Goal: Task Accomplishment & Management: Complete application form

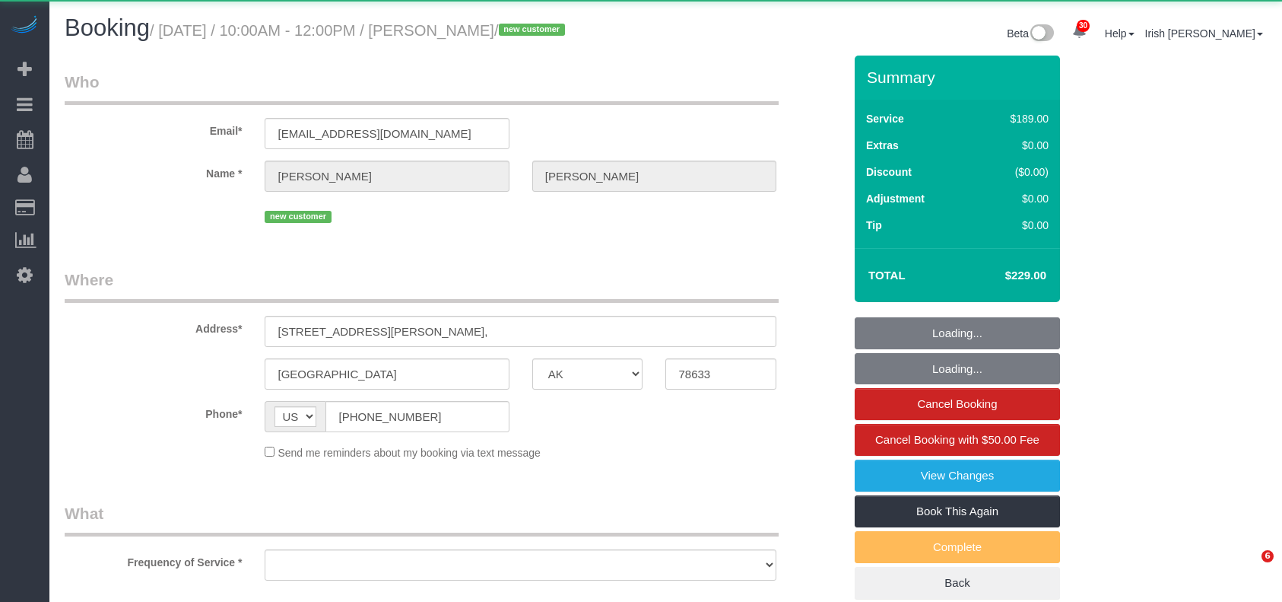
select select "[GEOGRAPHIC_DATA]"
select select "spot177"
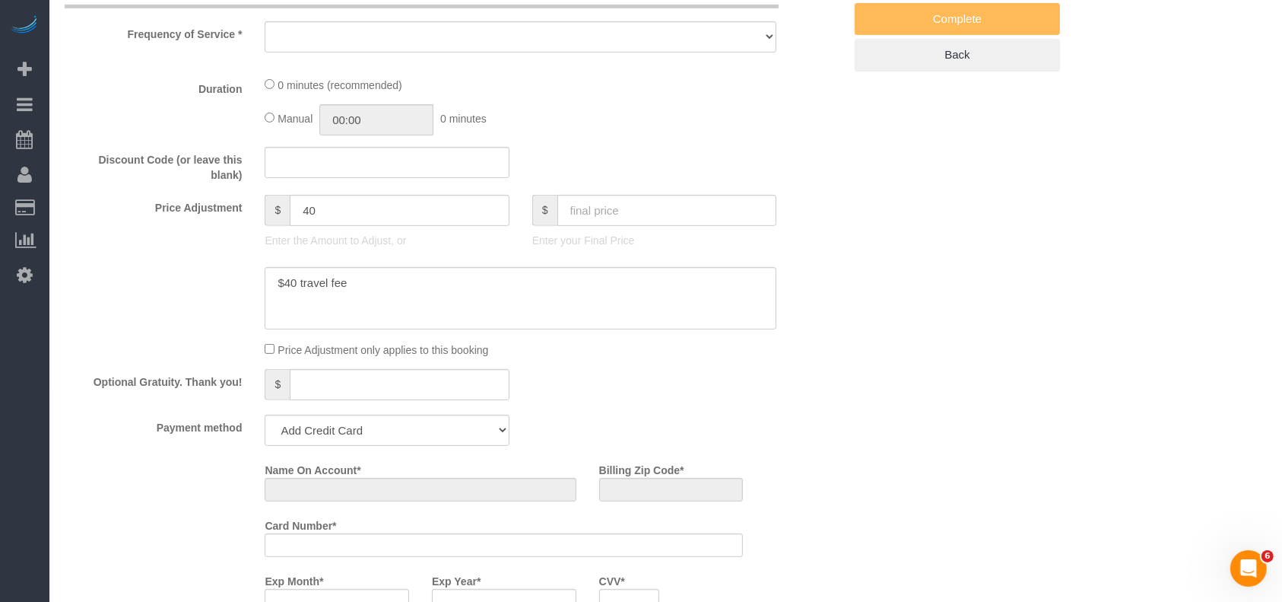
scroll to position [811, 0]
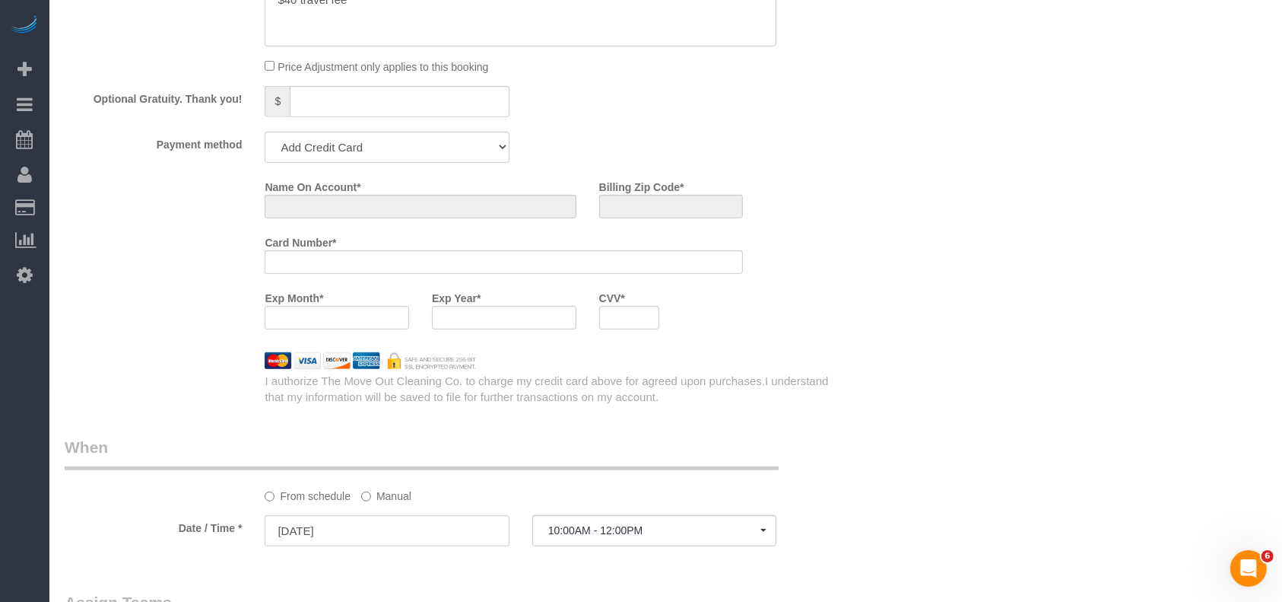
select select "string:fspay-c1b7822e-4c2e-4ded-b6b7-94851d85039b"
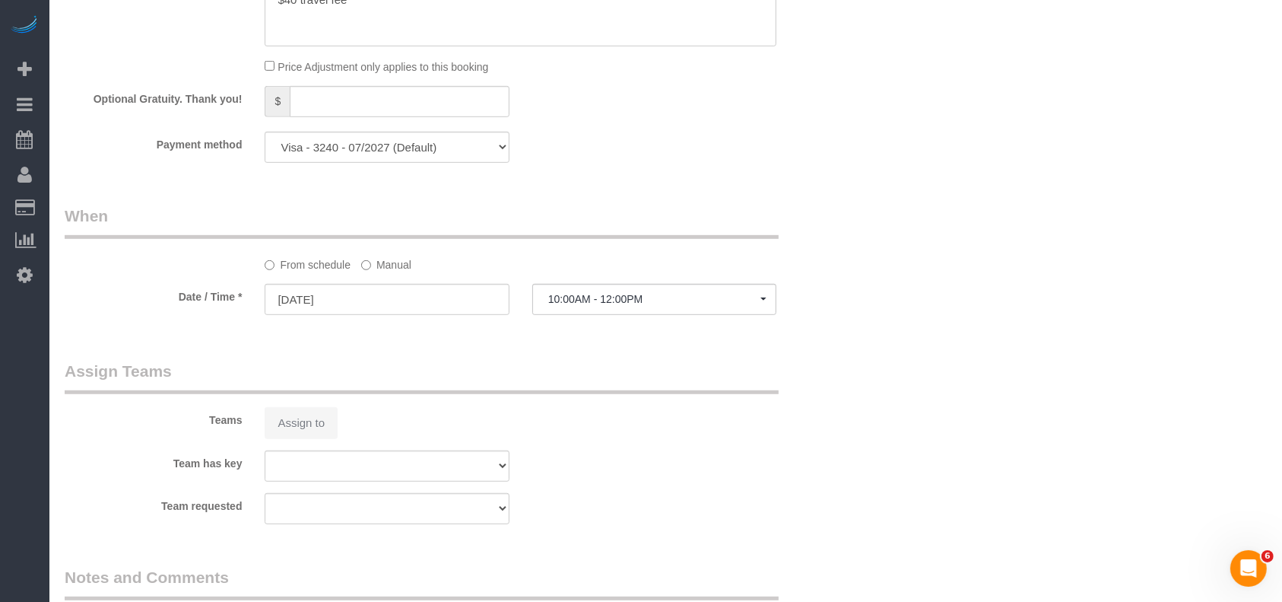
select select "object:6095"
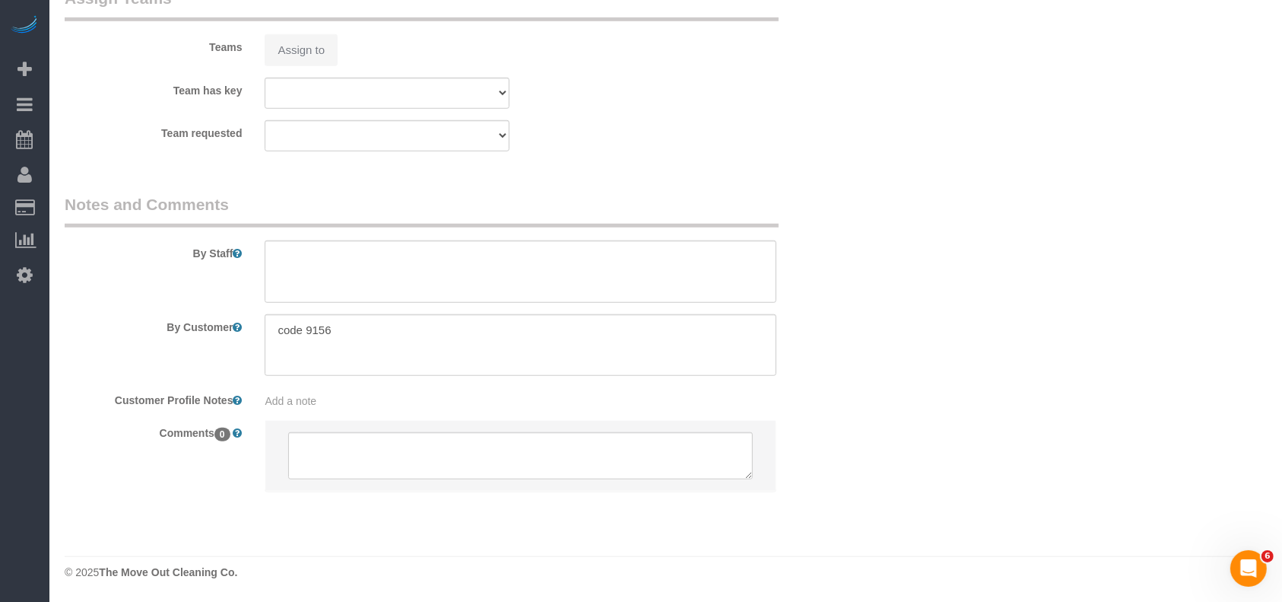
select select "3"
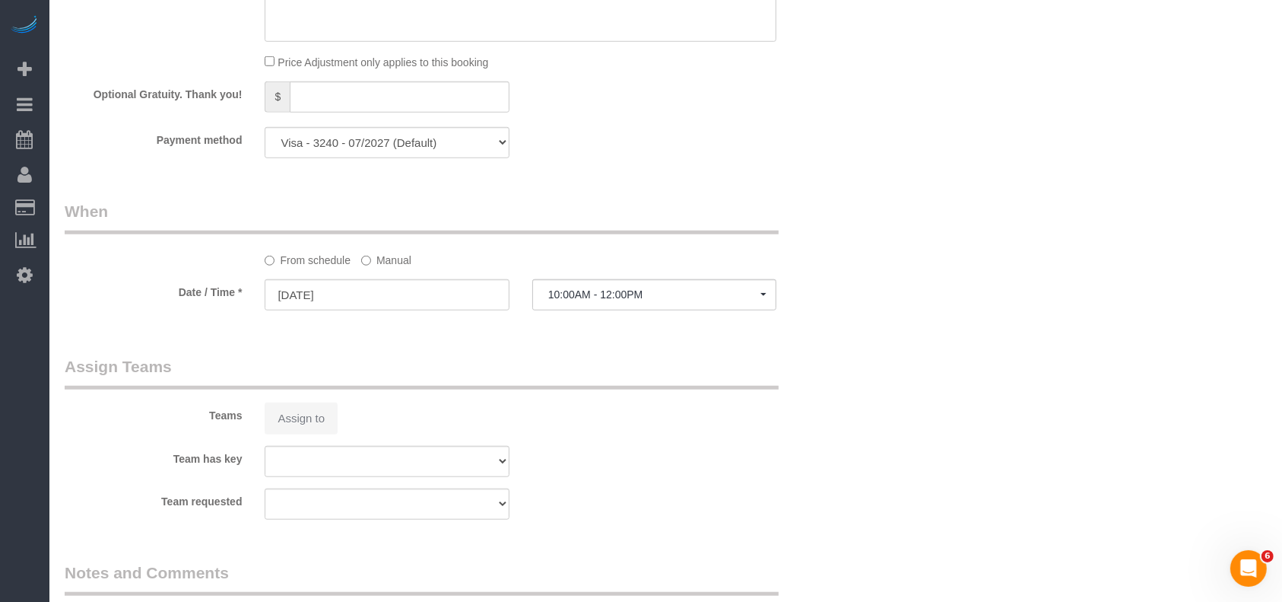
click at [393, 268] on label "Manual" at bounding box center [386, 257] width 50 height 21
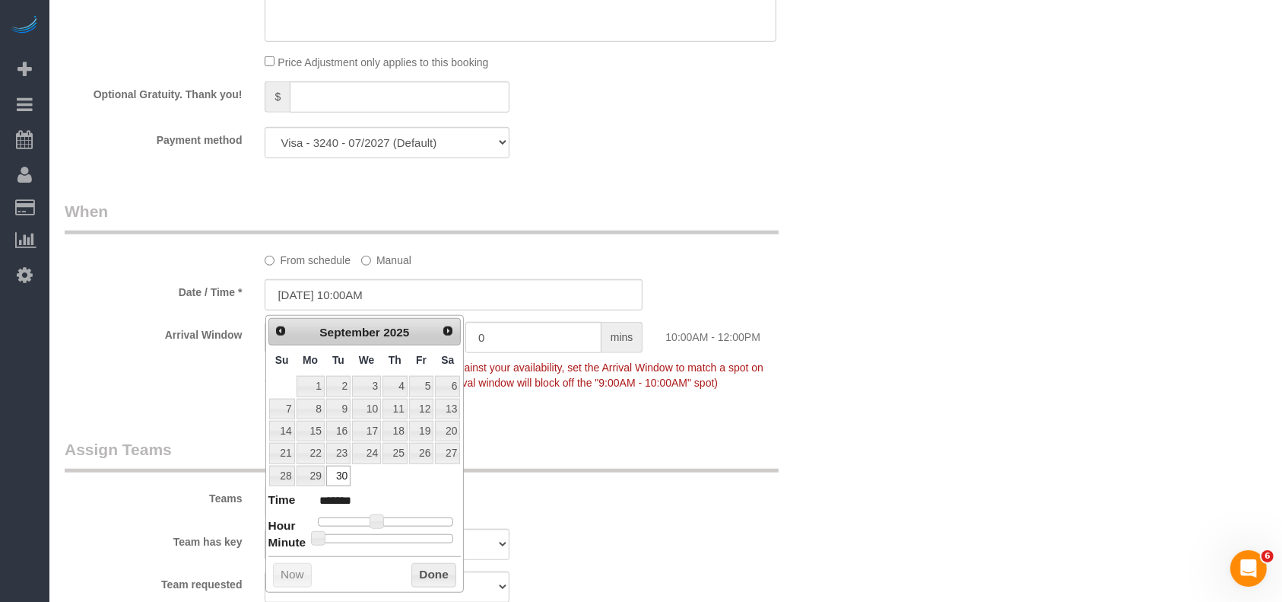
select select "spot198"
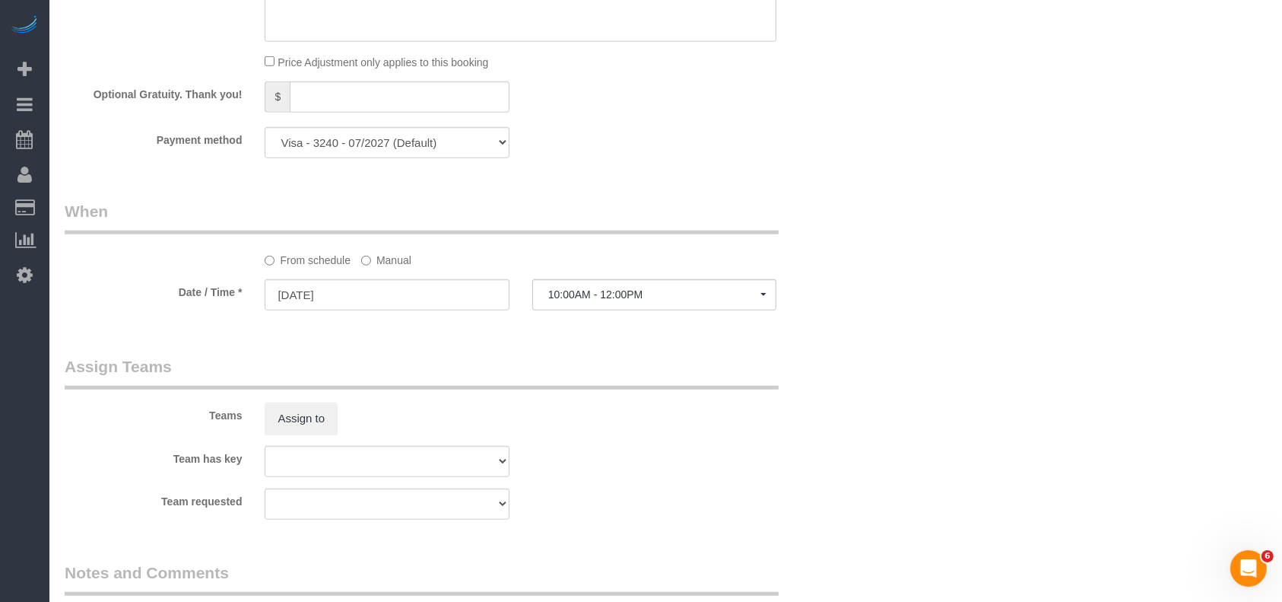
click at [372, 262] on label "Manual" at bounding box center [386, 257] width 50 height 21
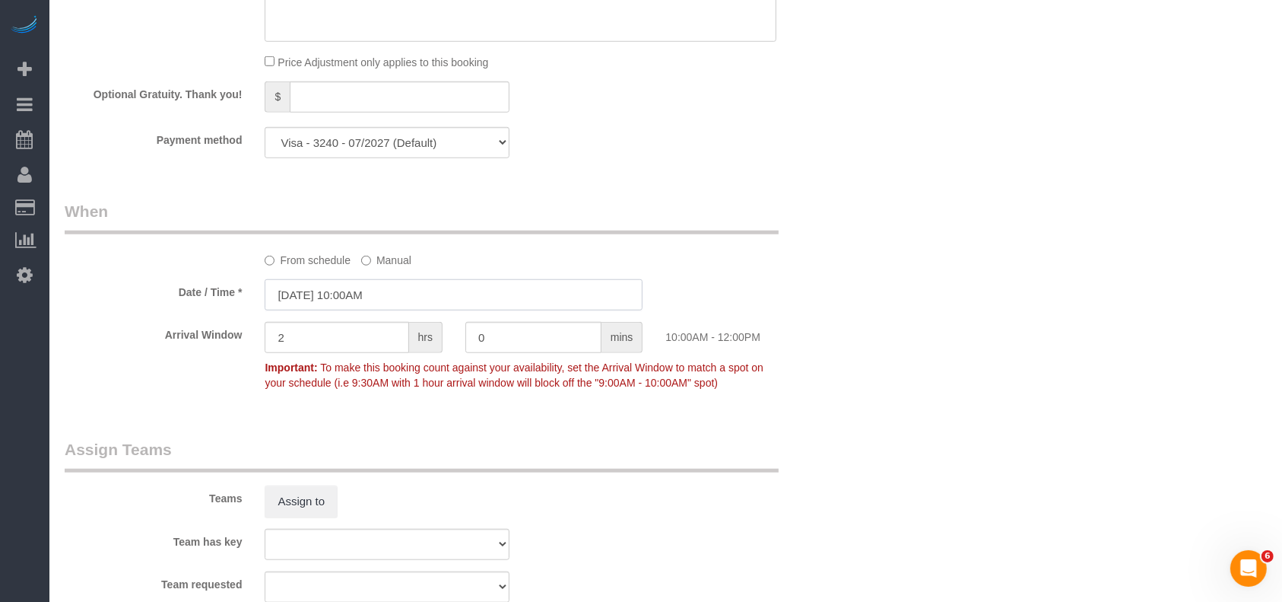
click at [368, 300] on input "[DATE] 10:00AM" at bounding box center [454, 294] width 378 height 31
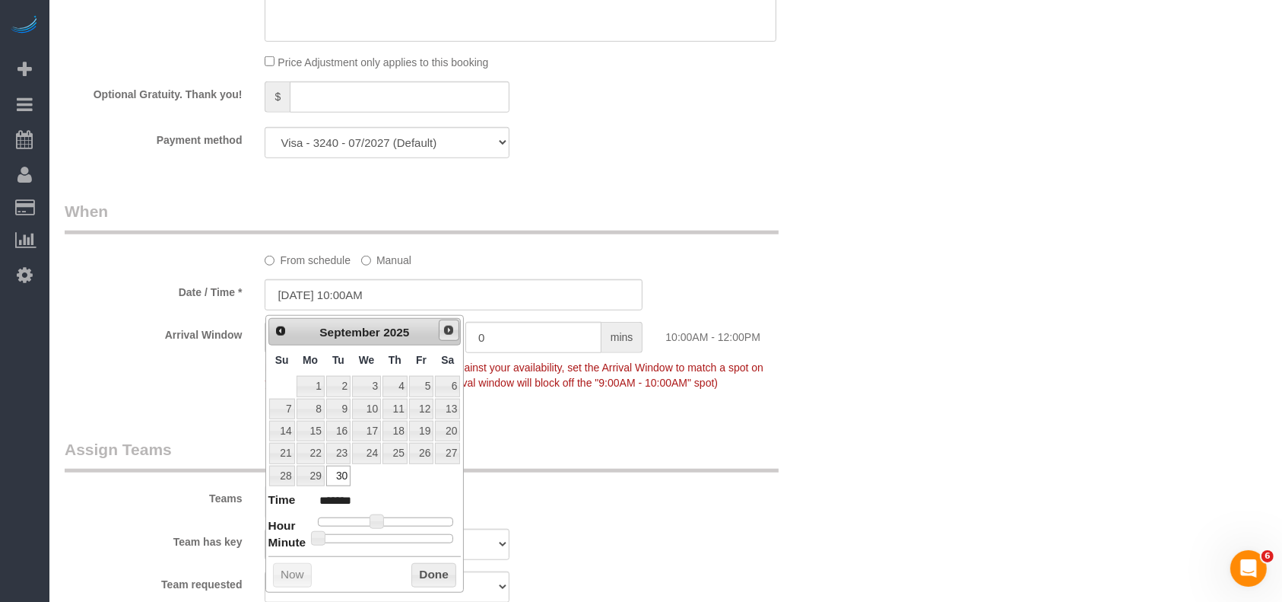
click at [443, 332] on span "Next" at bounding box center [449, 330] width 12 height 12
click at [372, 384] on link "1" at bounding box center [366, 386] width 29 height 21
type input "[DATE] 10:00AM"
click at [615, 443] on legend "Assign Teams" at bounding box center [422, 455] width 714 height 34
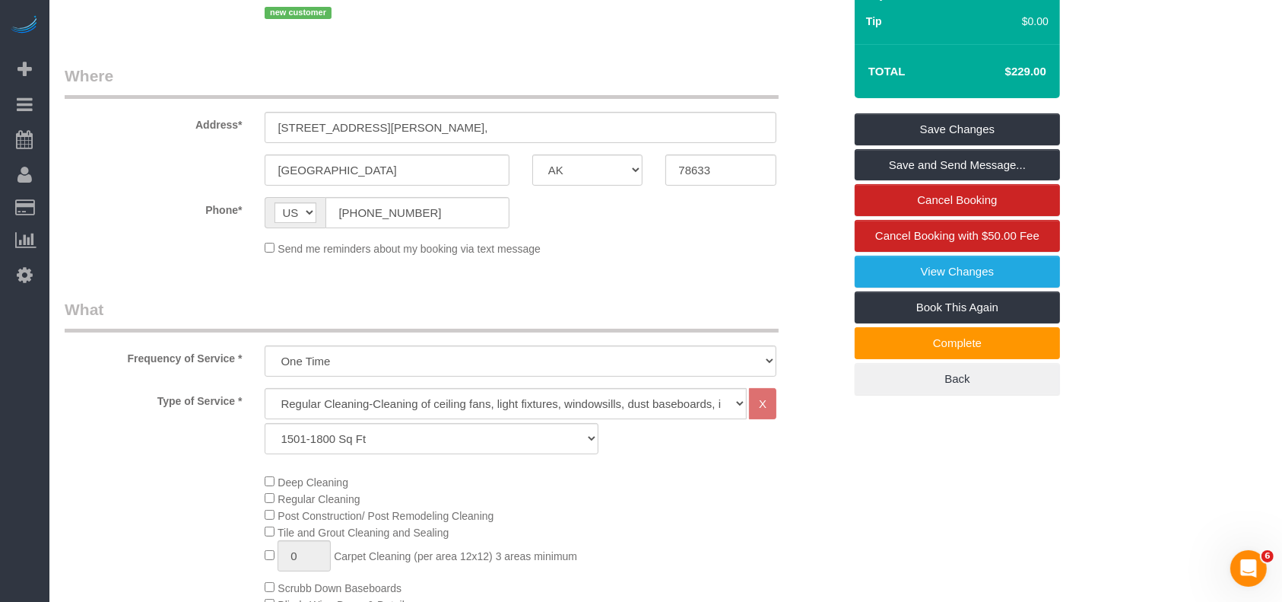
scroll to position [0, 0]
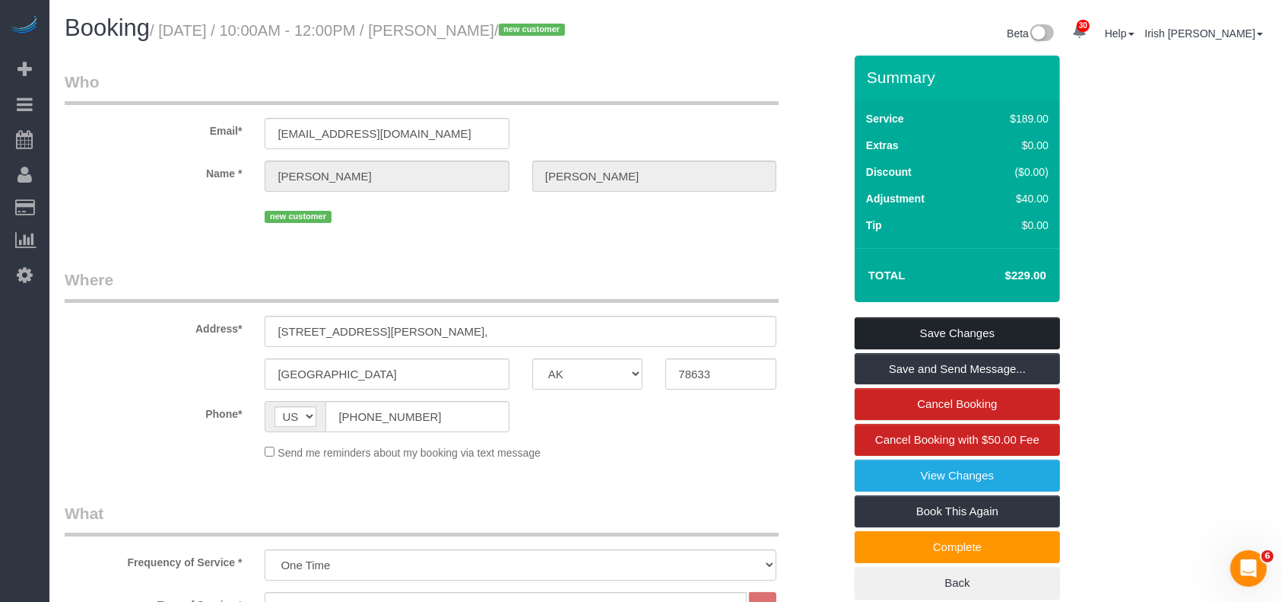
click at [913, 335] on link "Save Changes" at bounding box center [957, 333] width 205 height 32
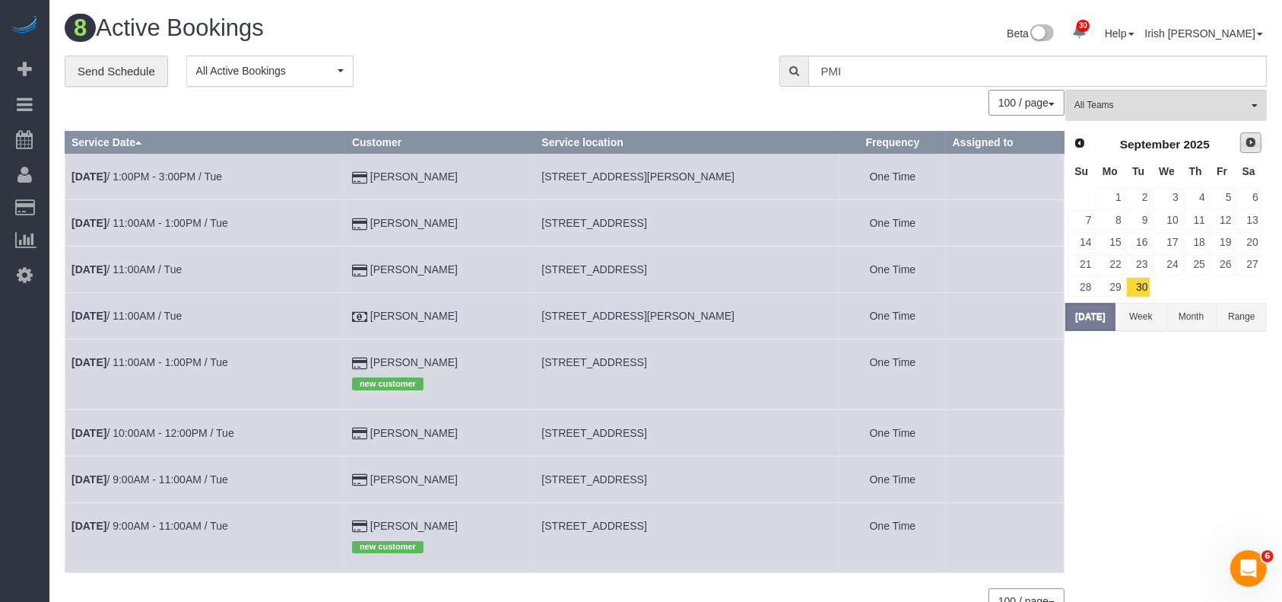
click at [1253, 143] on span "Next" at bounding box center [1251, 142] width 12 height 12
click at [1165, 196] on link "1" at bounding box center [1166, 198] width 29 height 21
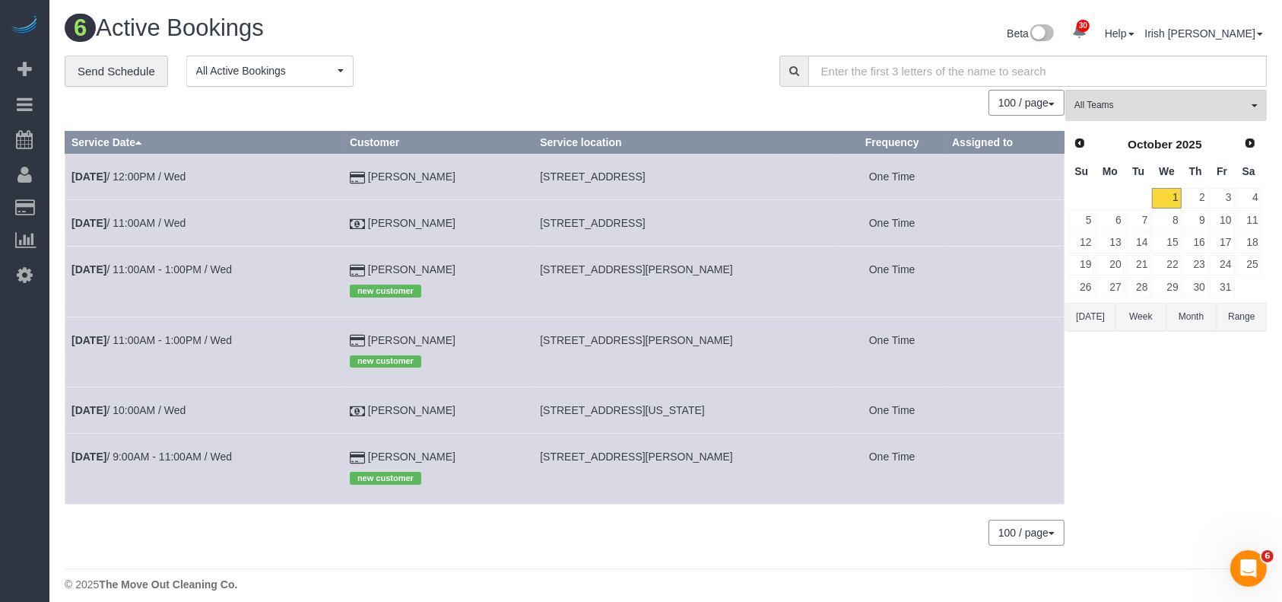
drag, startPoint x: 434, startPoint y: 173, endPoint x: 371, endPoint y: 173, distance: 63.1
click at [371, 171] on td "[PERSON_NAME]" at bounding box center [438, 177] width 190 height 46
copy td "[PERSON_NAME]"
click at [132, 175] on link "[DATE] 12:00PM / Wed" at bounding box center [128, 176] width 114 height 12
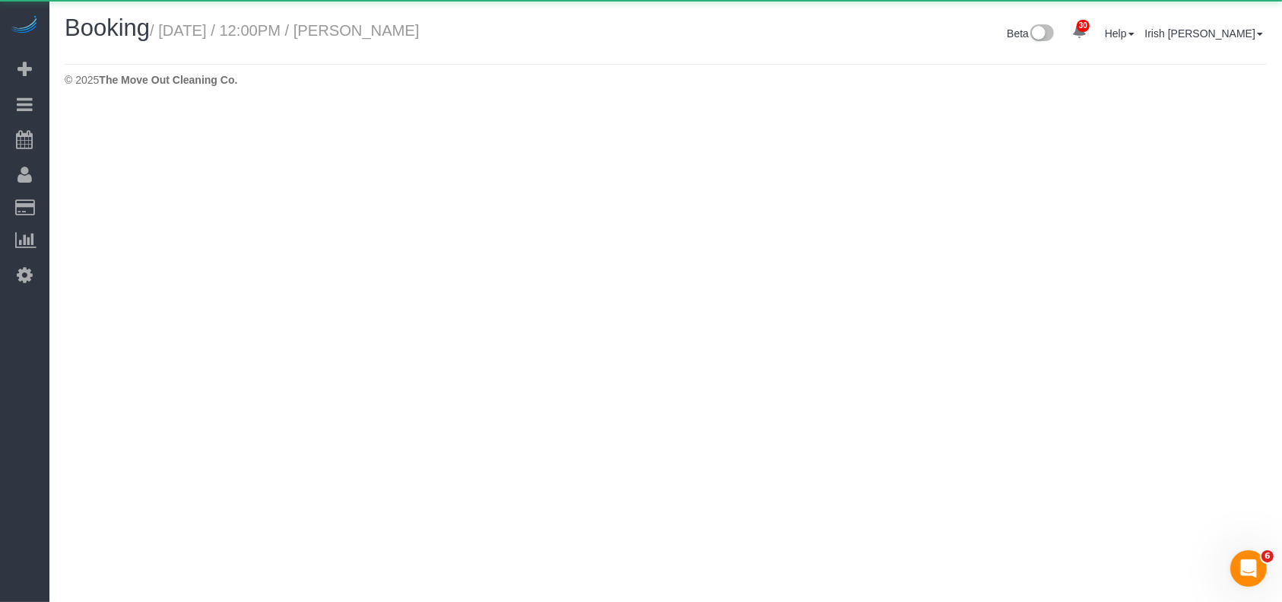
select select "[GEOGRAPHIC_DATA]"
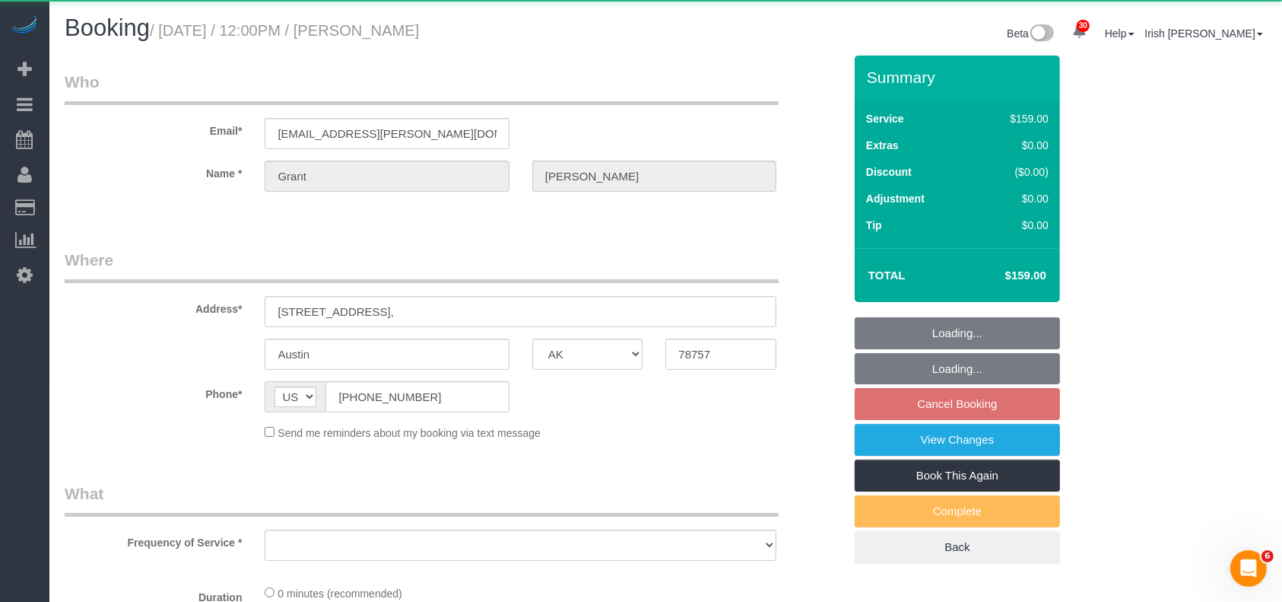
select select "string:fspay-a2978fb8-62ed-4a76-a836-f3087aa2e363"
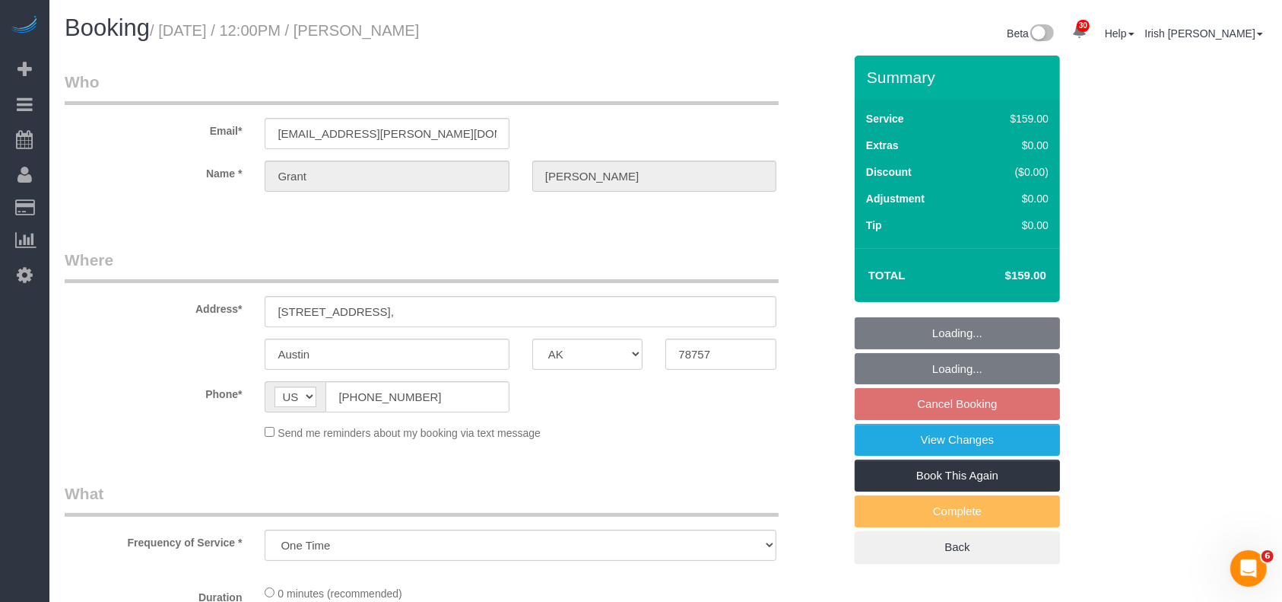
select select "object:6844"
select select "3"
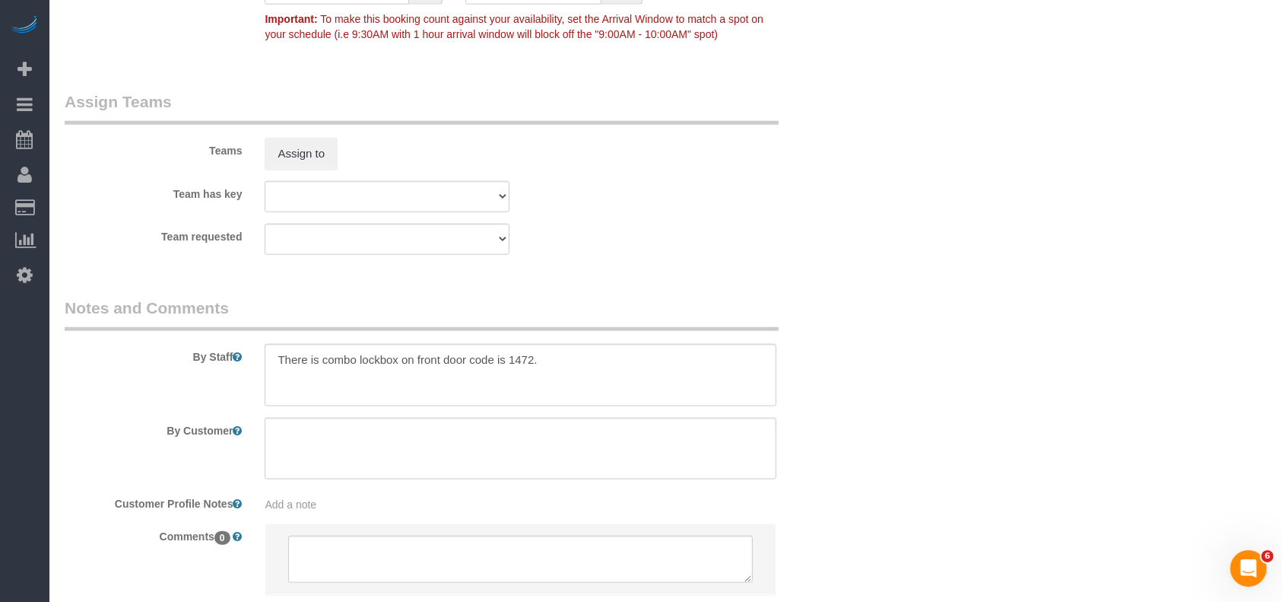
scroll to position [1619, 0]
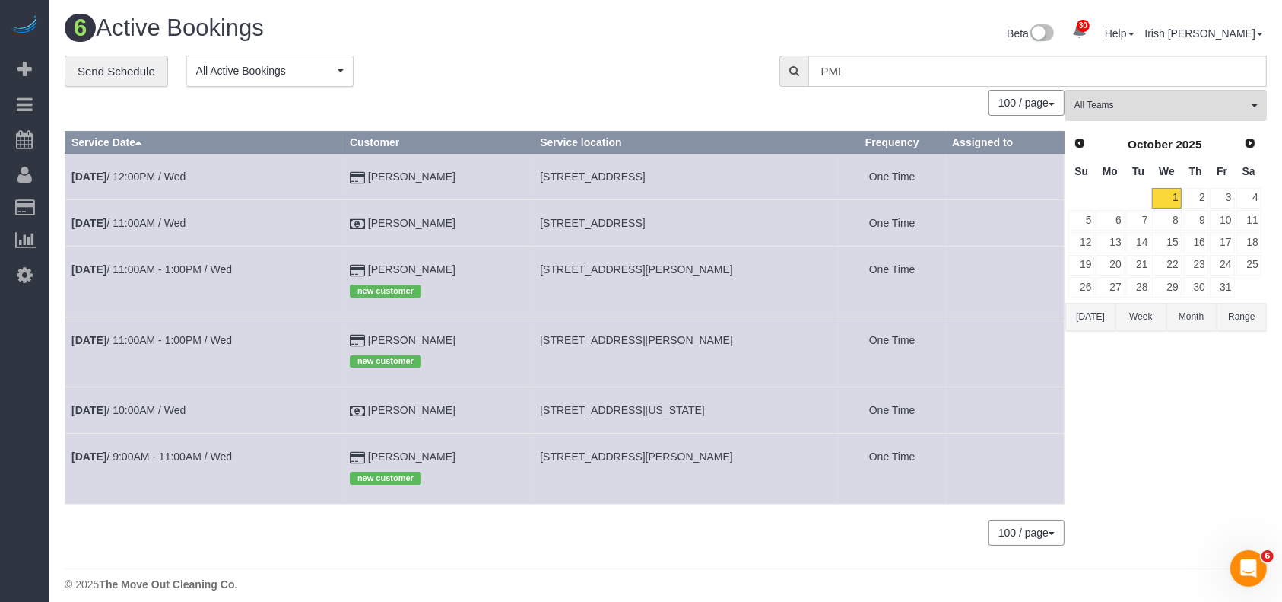
drag, startPoint x: 493, startPoint y: 273, endPoint x: 335, endPoint y: 272, distance: 157.4
click at [335, 272] on tr "[DATE] 11:00AM - 1:00PM / Wed [PERSON_NAME] new customer [STREET_ADDRESS][PERSO…" at bounding box center [564, 281] width 999 height 70
copy tr "[PERSON_NAME]"
click at [176, 265] on link "[DATE] 11:00AM - 1:00PM / Wed" at bounding box center [151, 269] width 160 height 12
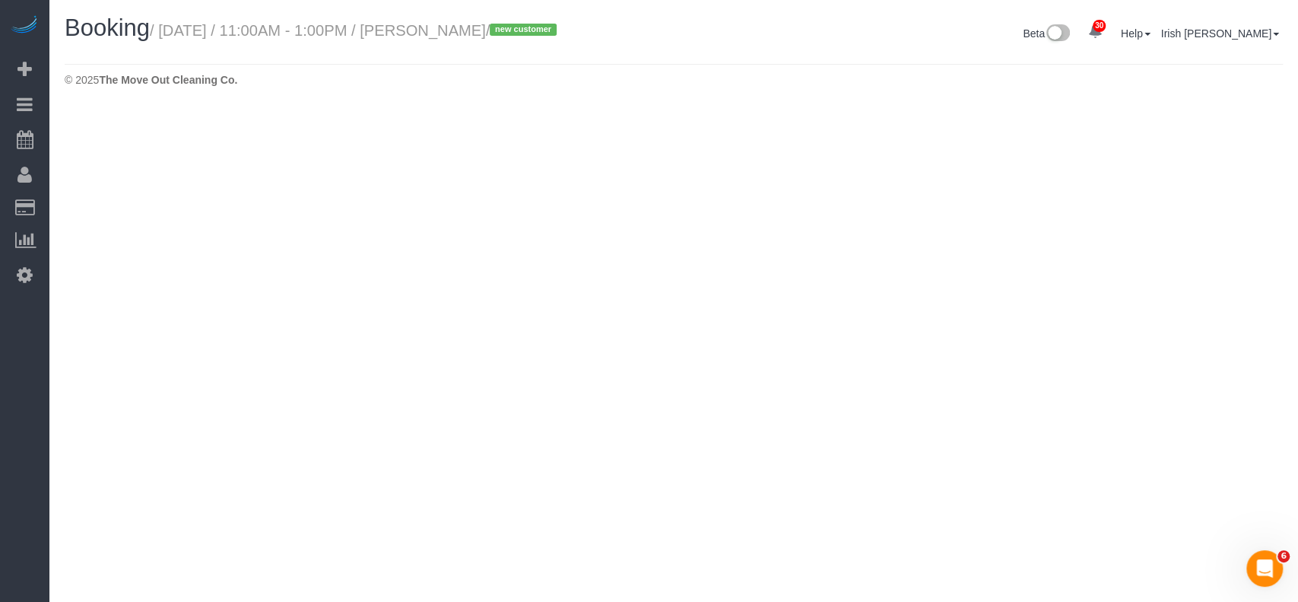
select select "[GEOGRAPHIC_DATA]"
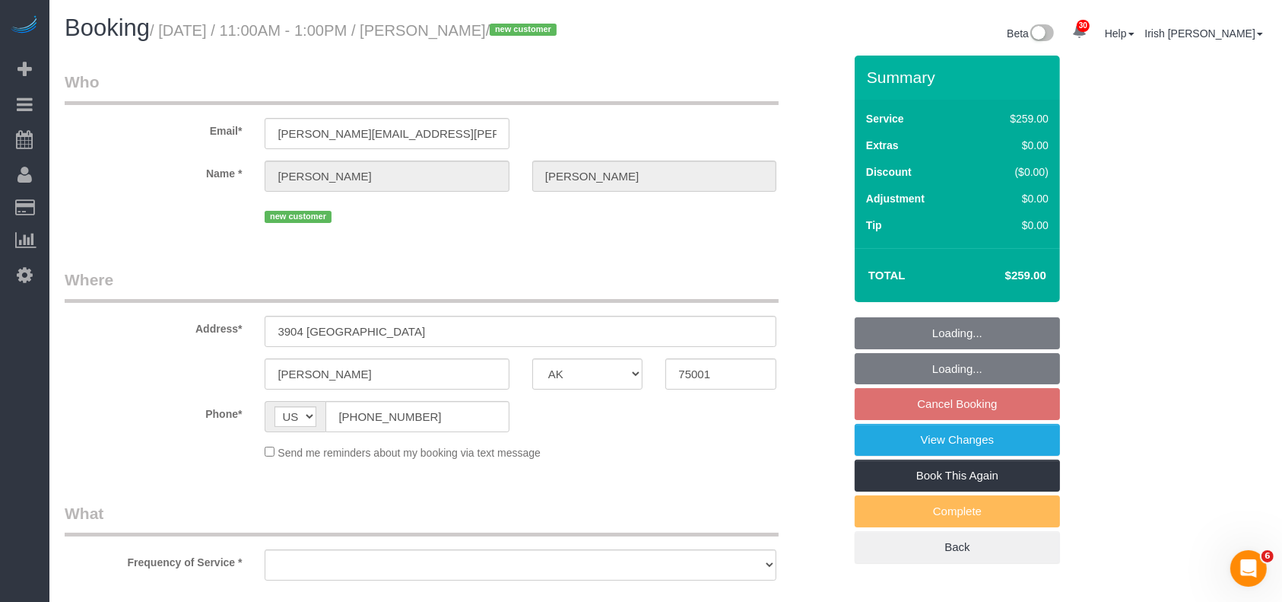
drag, startPoint x: 514, startPoint y: 412, endPoint x: 532, endPoint y: 440, distance: 32.5
click at [513, 414] on div "AF AL DZ AD AO AI AQ AG AR AM AW AU AT AZ BS BH BD BB BY BE BZ BJ BM BT BO BA B…" at bounding box center [386, 416] width 267 height 31
select select "object:7309"
select select "string:fspay-ca602009-c562-4bd0-b068-249b37a97864"
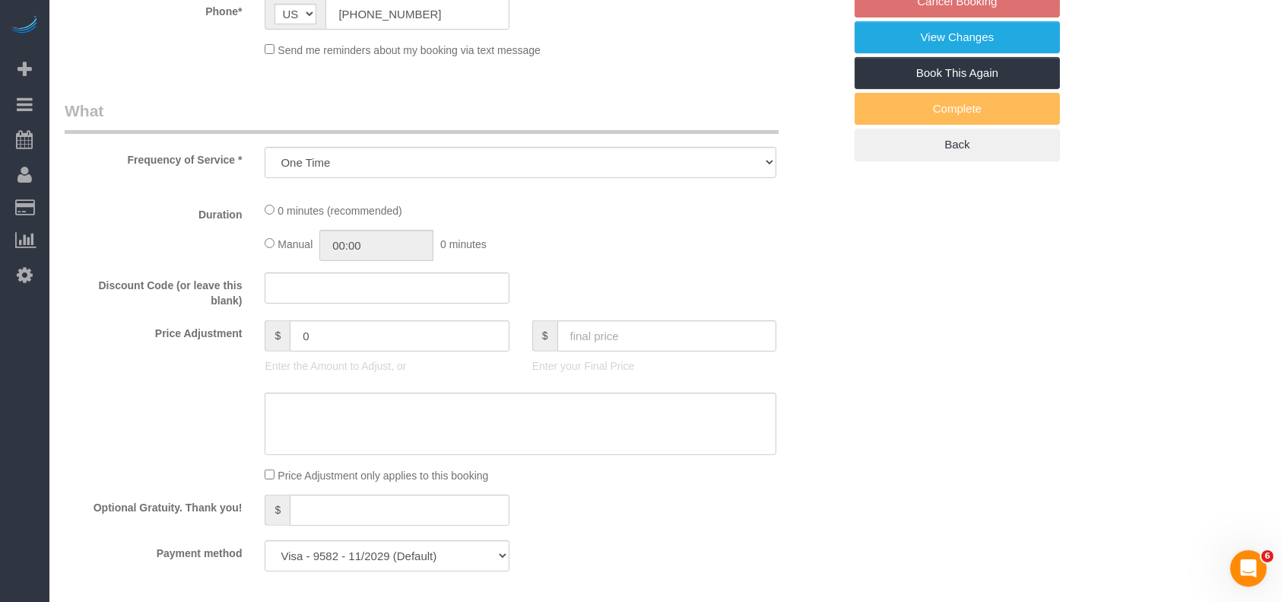
select select "object:7396"
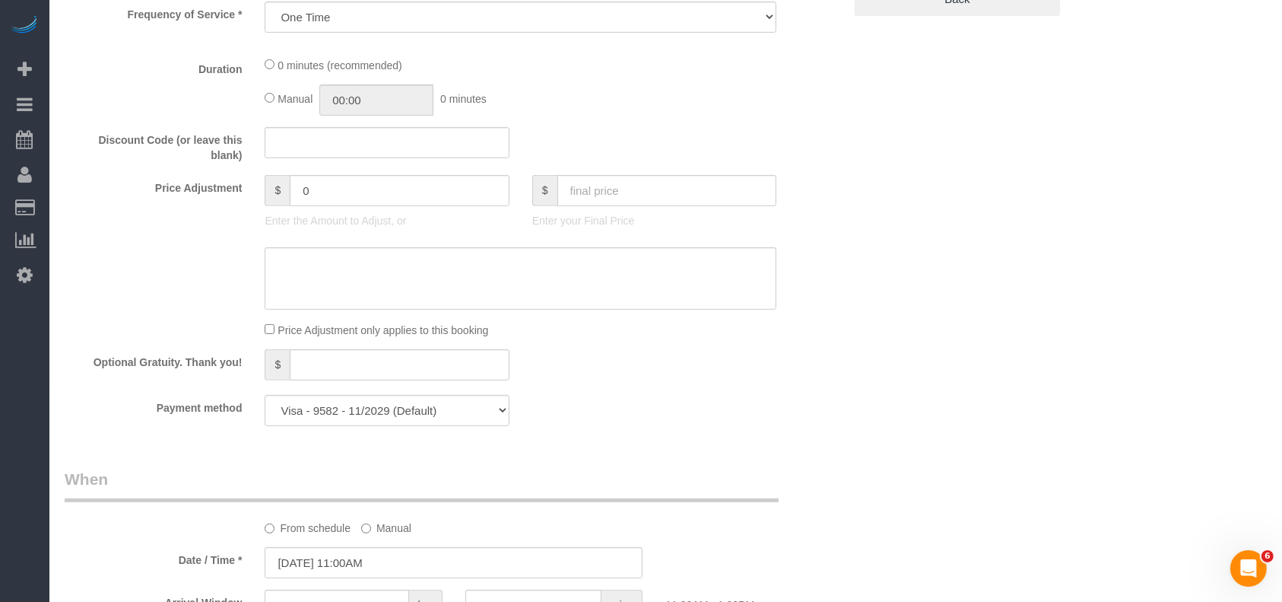
select select "3"
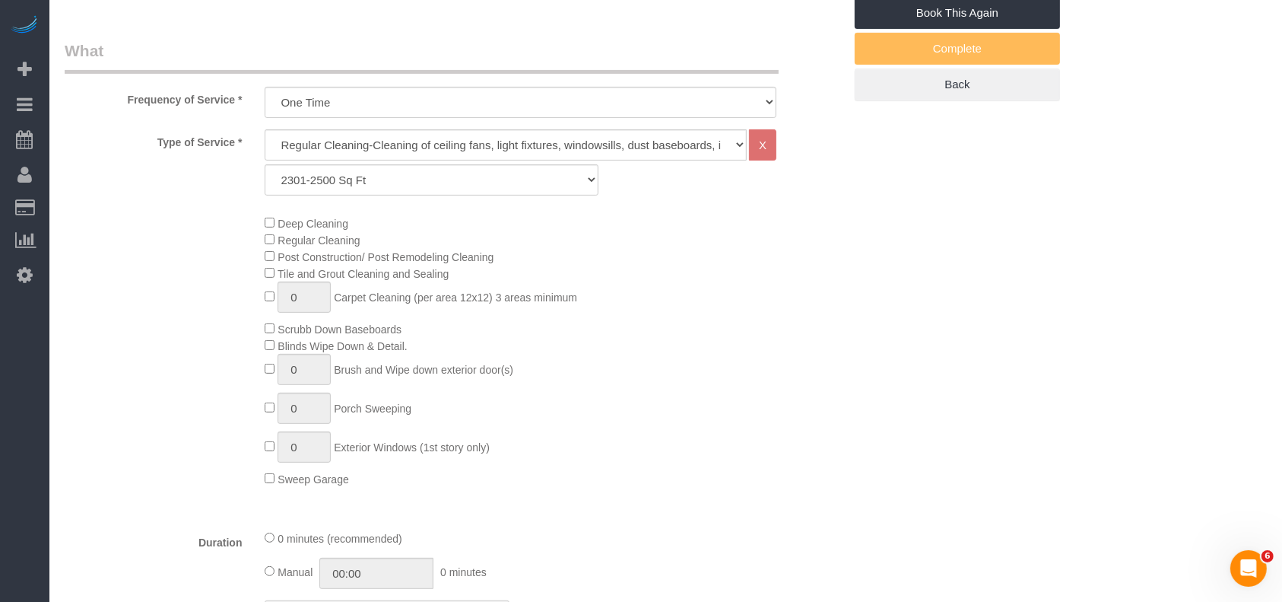
scroll to position [340, 0]
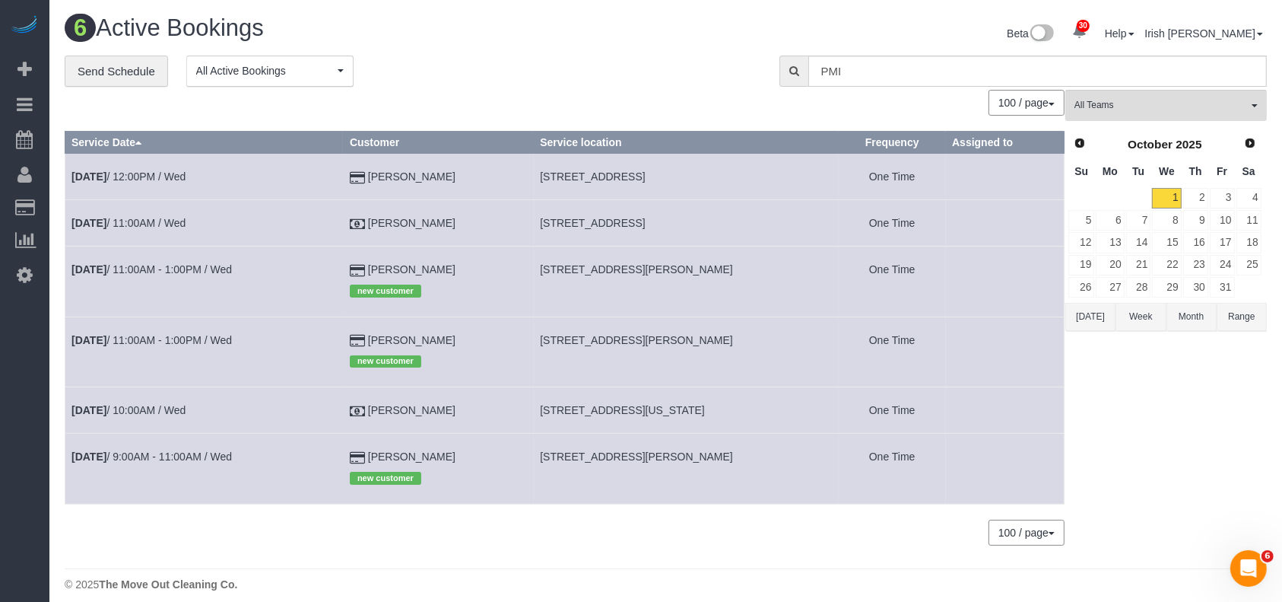
drag, startPoint x: 475, startPoint y: 466, endPoint x: 354, endPoint y: 457, distance: 122.0
click at [354, 457] on td "[PERSON_NAME] new customer" at bounding box center [438, 469] width 190 height 70
click at [213, 447] on td "[DATE] 9:00AM - 11:00AM / Wed" at bounding box center [204, 469] width 278 height 70
drag, startPoint x: 474, startPoint y: 460, endPoint x: 365, endPoint y: 461, distance: 108.8
click at [365, 461] on td "[PERSON_NAME] new customer" at bounding box center [438, 469] width 190 height 70
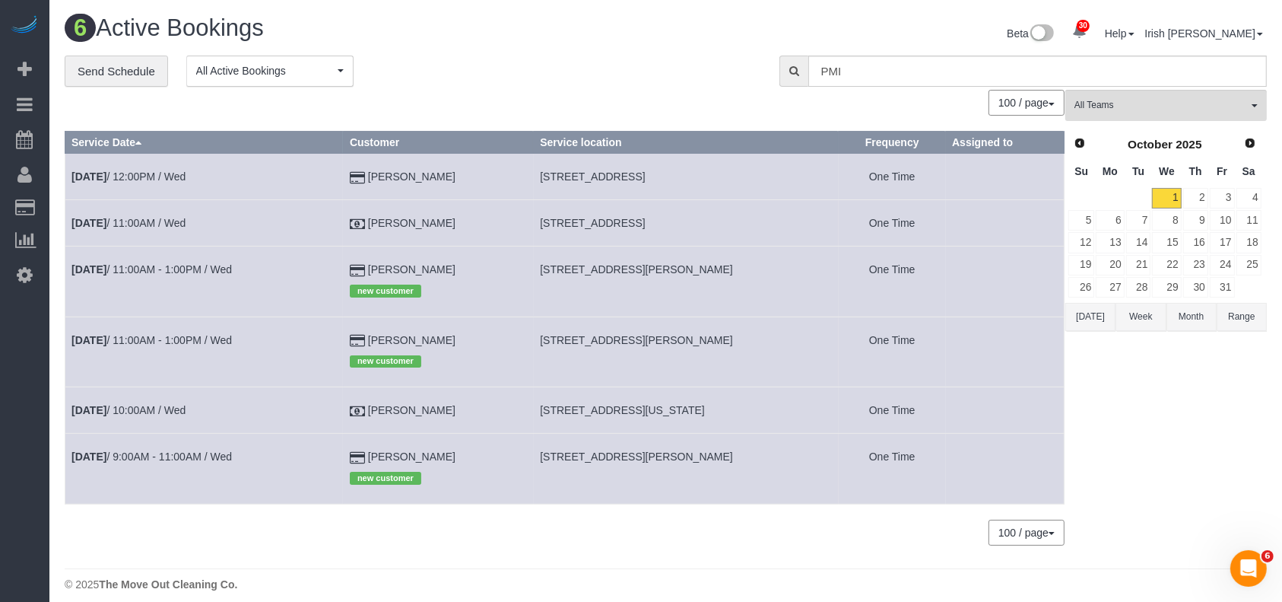
copy td "[PERSON_NAME]"
click at [160, 456] on link "[DATE] 9:00AM - 11:00AM / Wed" at bounding box center [151, 456] width 160 height 12
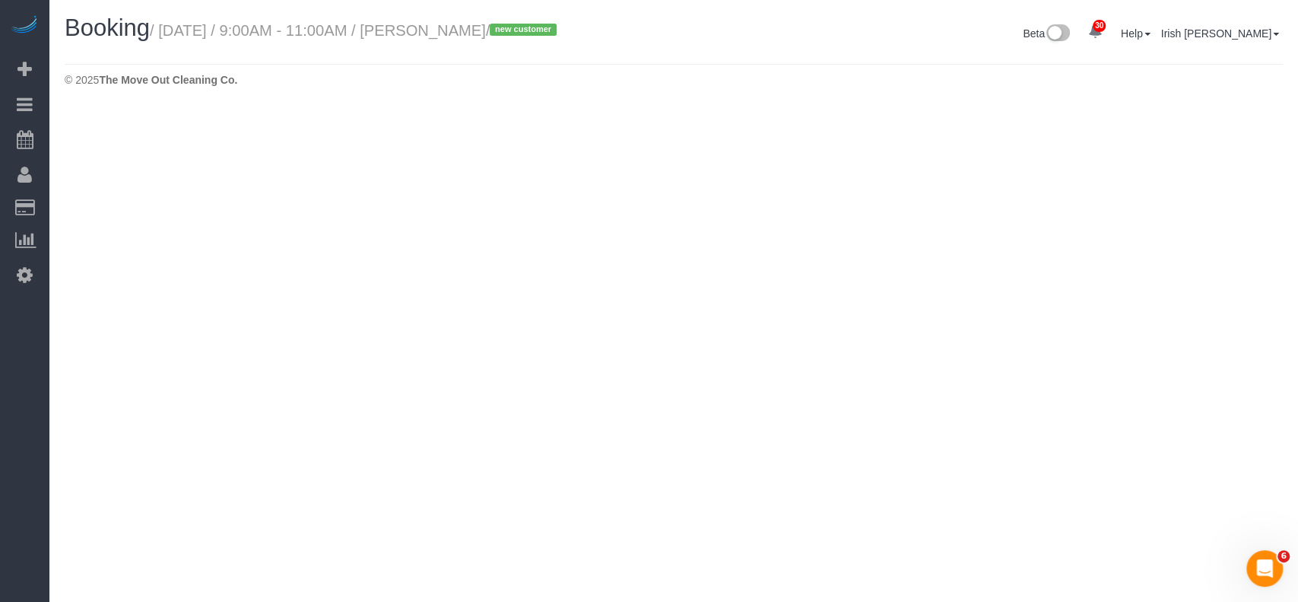
select select "[GEOGRAPHIC_DATA]"
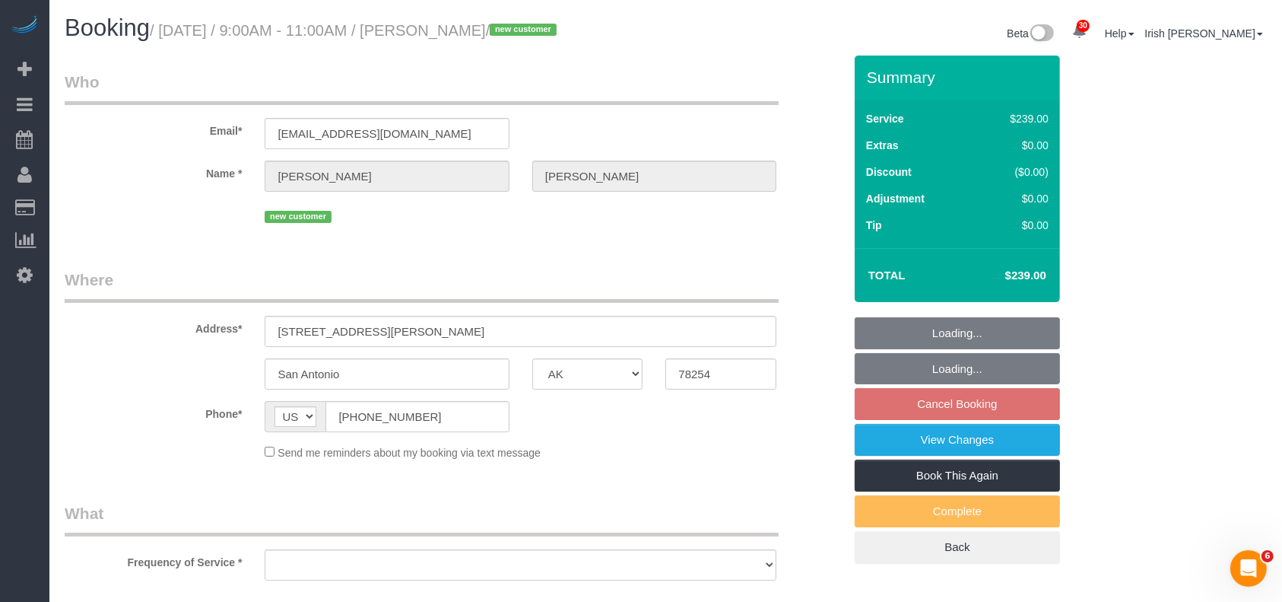
select select "object:7861"
select select "string:fspay-4393c0e7-69ad-4241-aa47-19c1a8339866"
select select "object:7948"
select select "3"
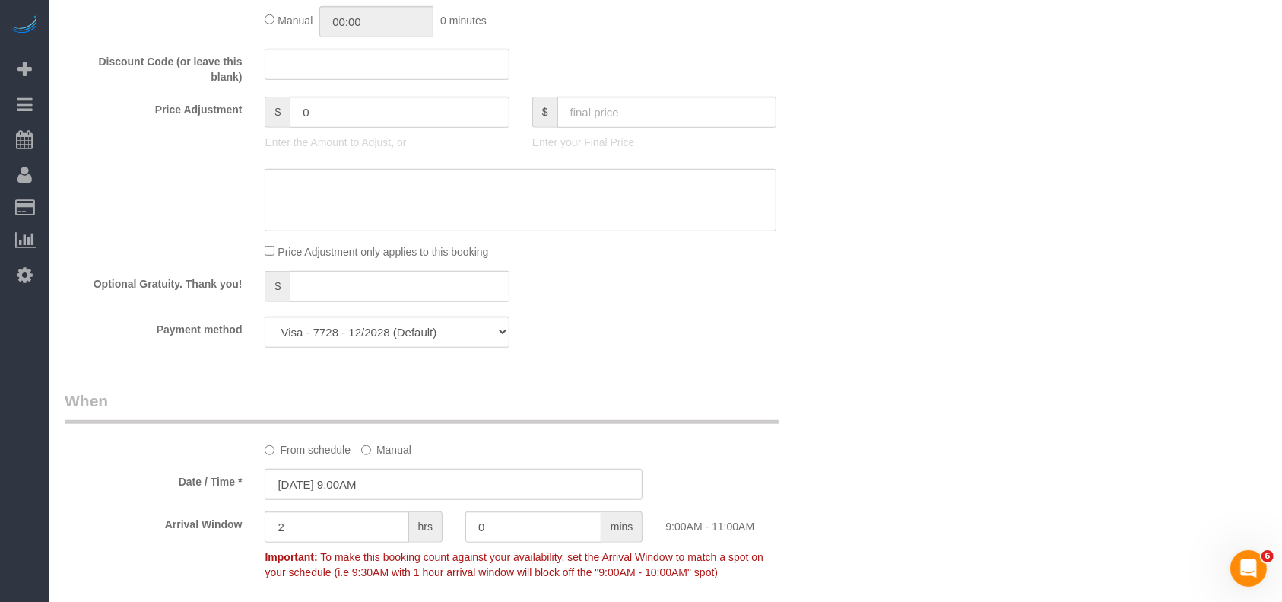
scroll to position [1521, 0]
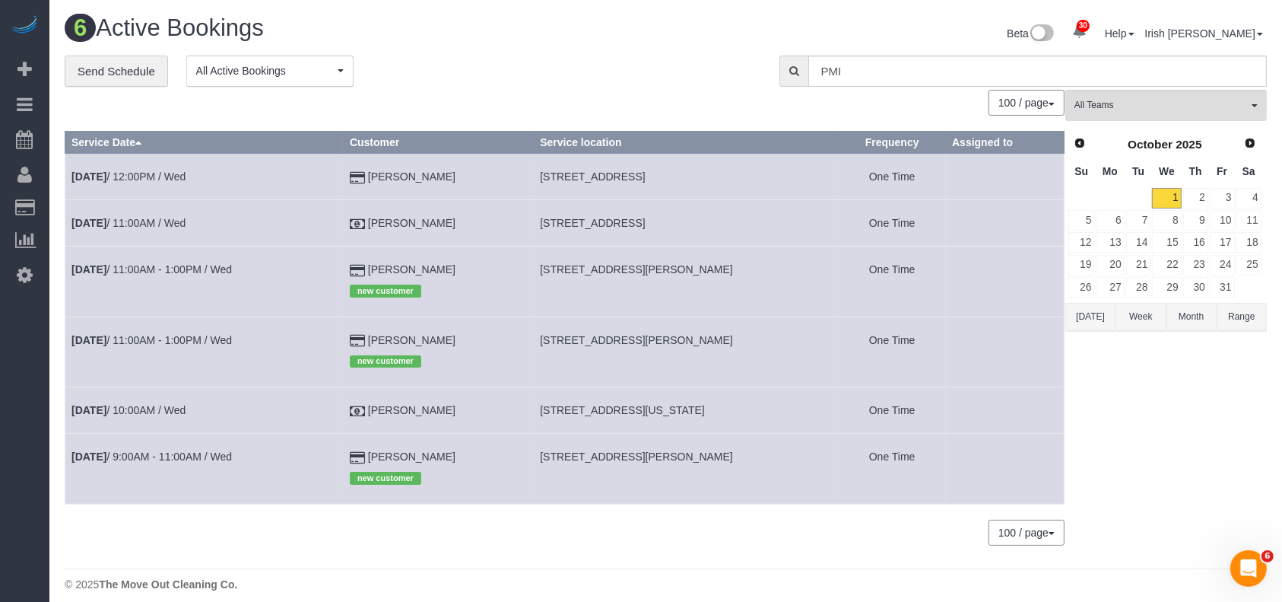
click at [1231, 313] on button "Range" at bounding box center [1242, 317] width 50 height 28
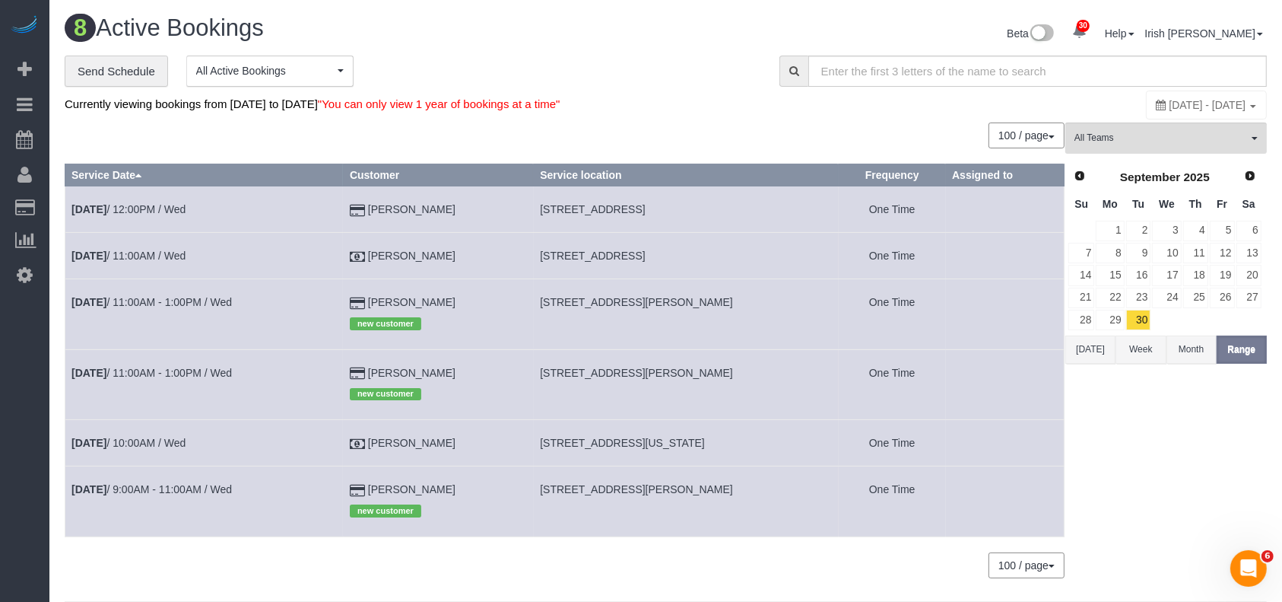
click at [1088, 351] on button "[DATE]" at bounding box center [1091, 349] width 50 height 28
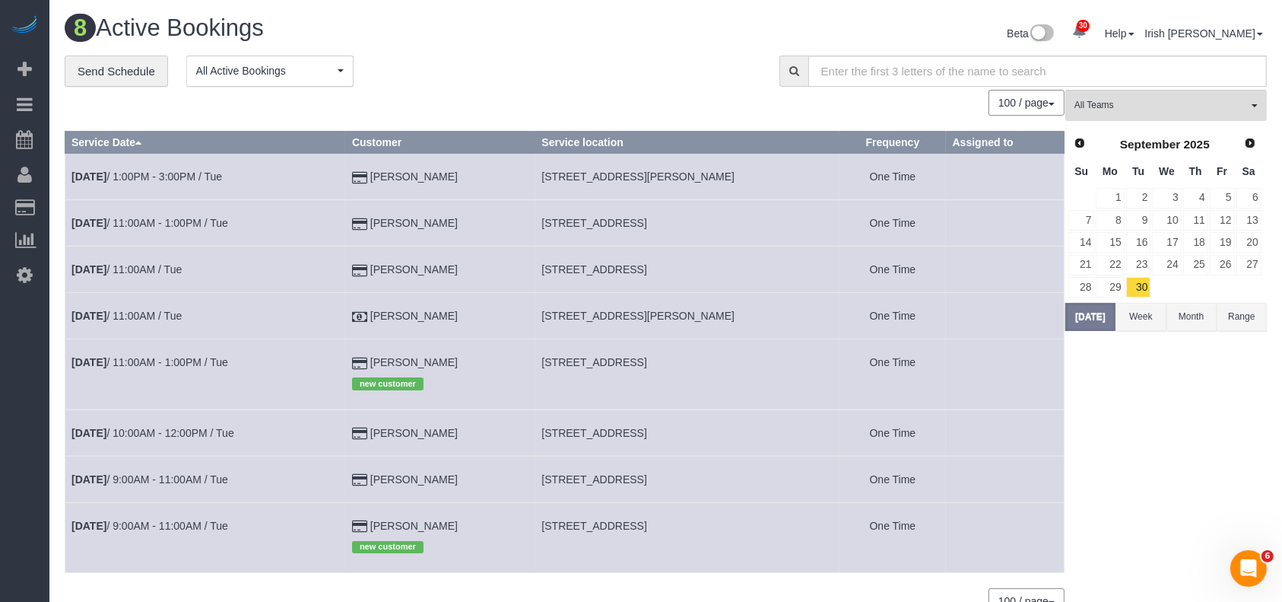
click at [620, 311] on span "[STREET_ADDRESS][PERSON_NAME]" at bounding box center [638, 316] width 193 height 12
copy tr "[STREET_ADDRESS][PERSON_NAME]"
click at [121, 313] on link "[DATE] 11:00AM / Tue" at bounding box center [126, 316] width 110 height 12
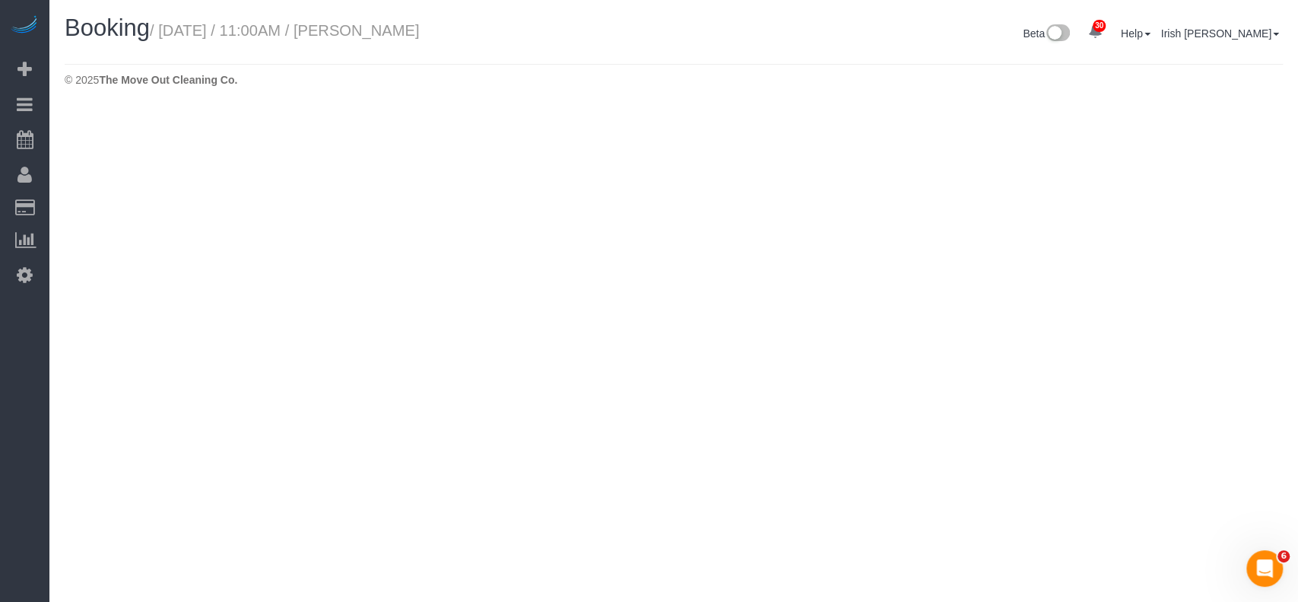
select select "[GEOGRAPHIC_DATA]"
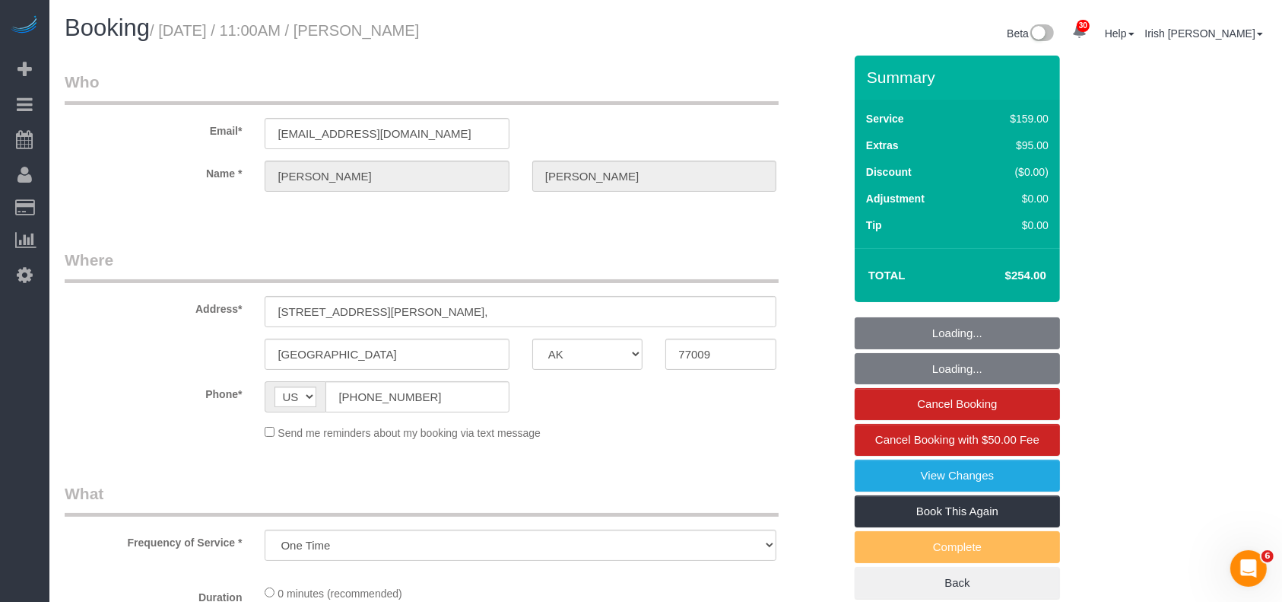
select select "object:8585"
select select "3"
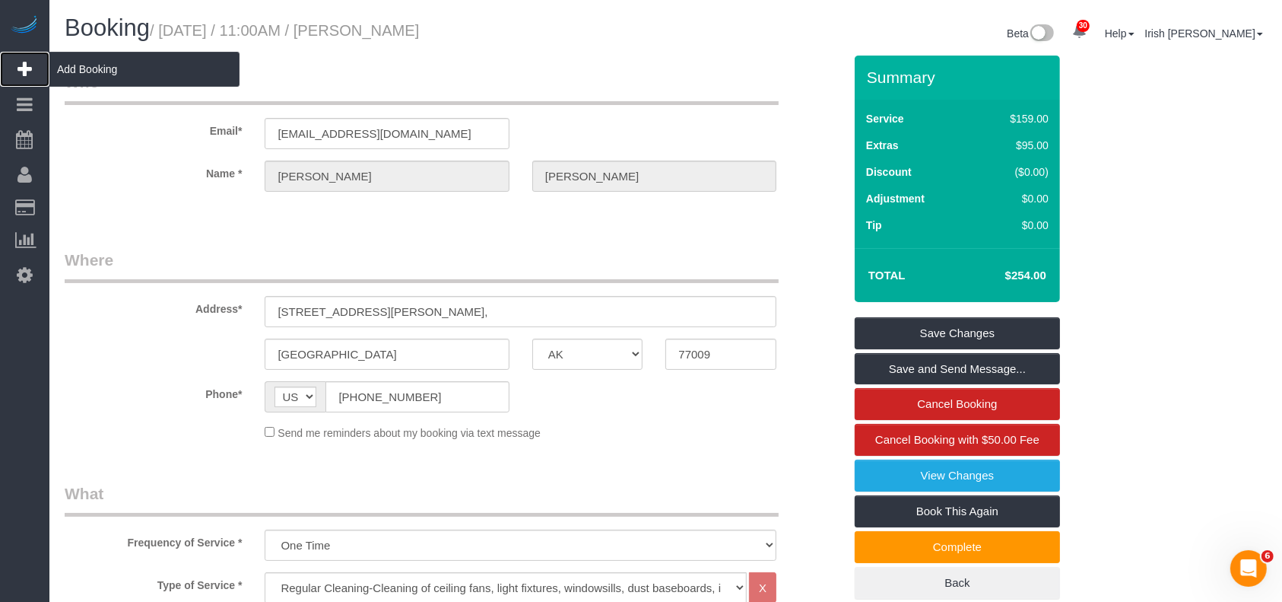
click at [93, 64] on span "Add Booking" at bounding box center [144, 69] width 190 height 35
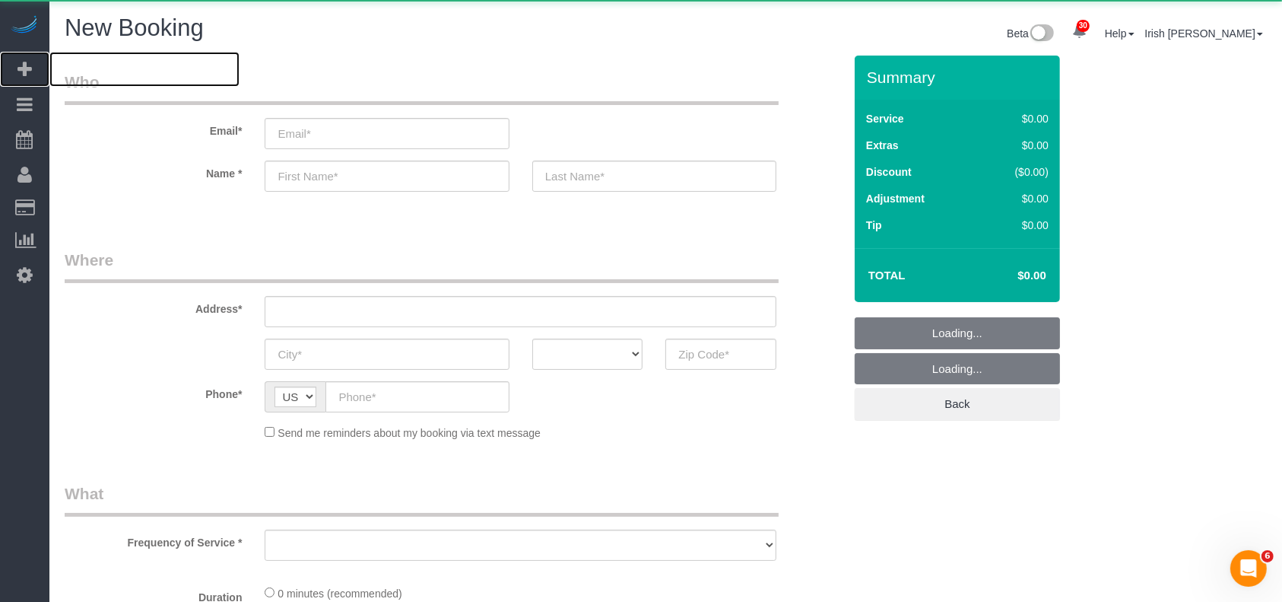
select select "object:8915"
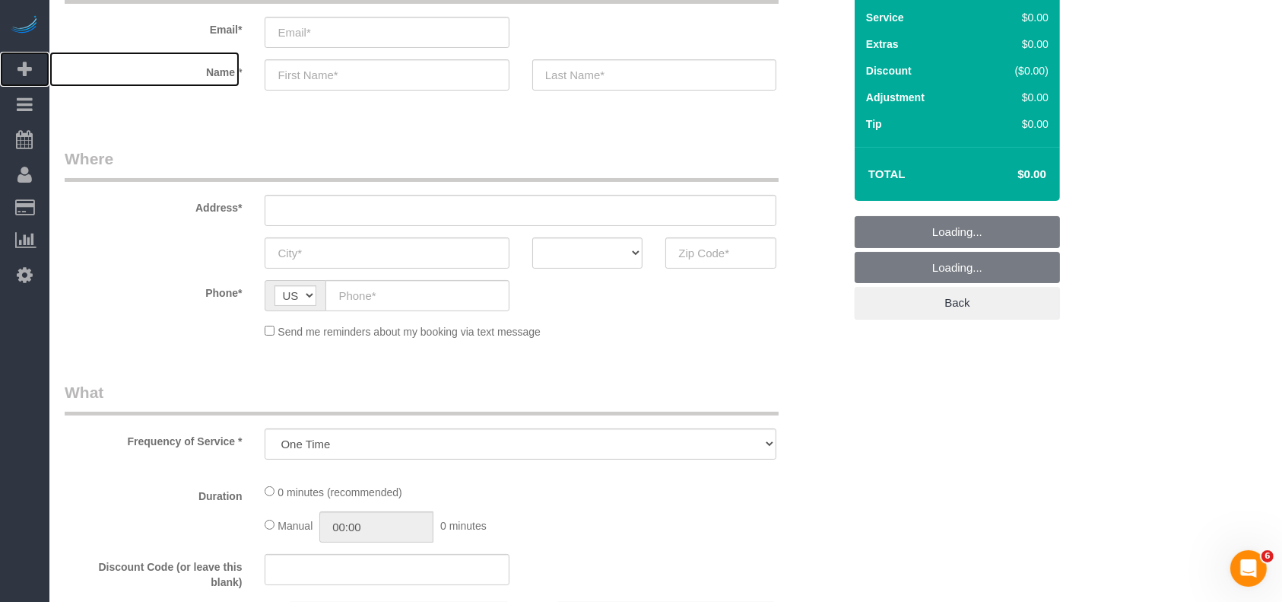
select select "3"
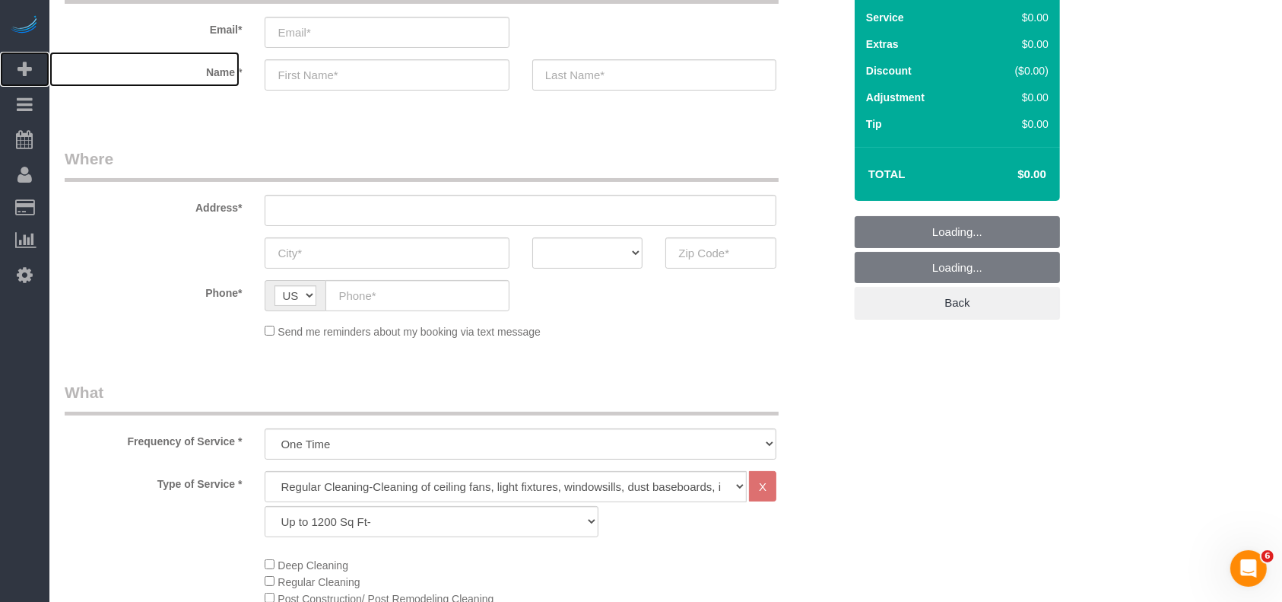
select select "object:8974"
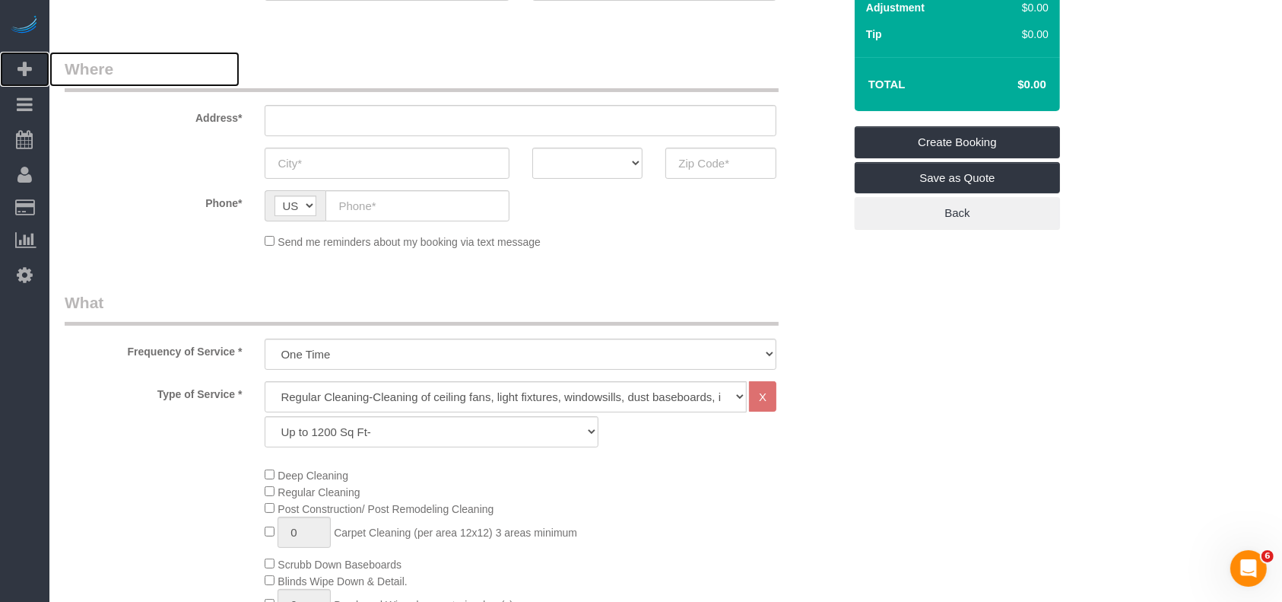
scroll to position [304, 0]
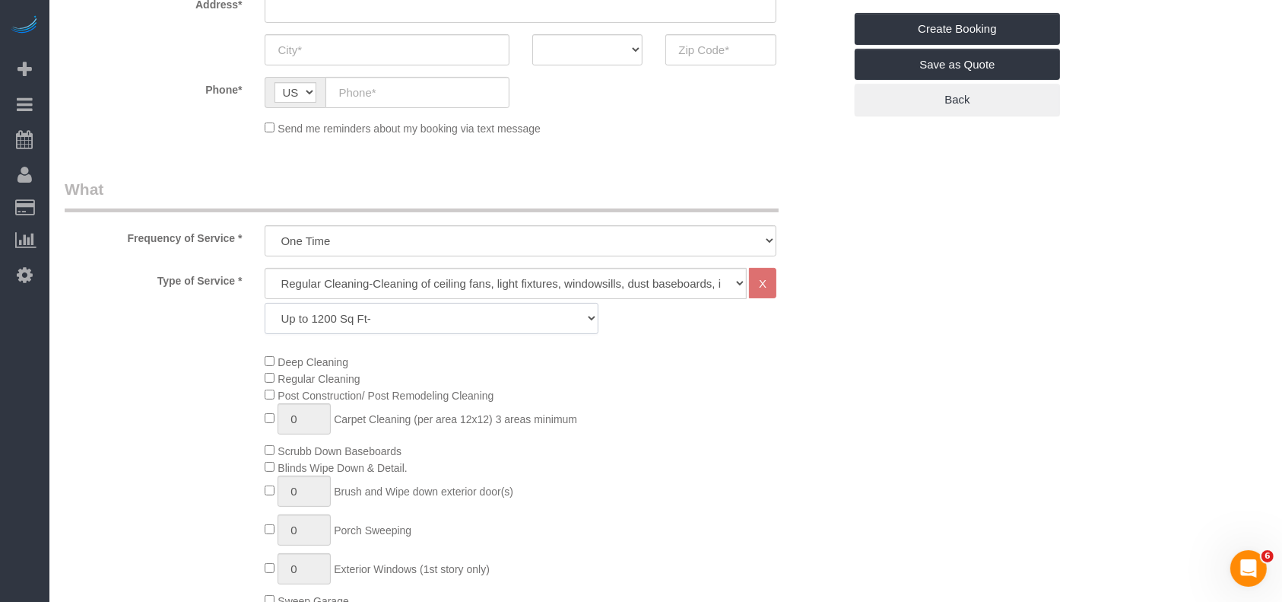
click at [450, 319] on select "Up to 1200 Sq Ft- [DATE]-[DATE] Sq Ft [DATE]-[DATE] Sq Ft [DATE]-[DATE] Sq Ft […" at bounding box center [431, 318] width 333 height 31
select select "64"
click at [265, 303] on select "Up to 1200 Sq Ft- [DATE]-[DATE] Sq Ft [DATE]-[DATE] Sq Ft [DATE]-[DATE] Sq Ft […" at bounding box center [431, 318] width 333 height 31
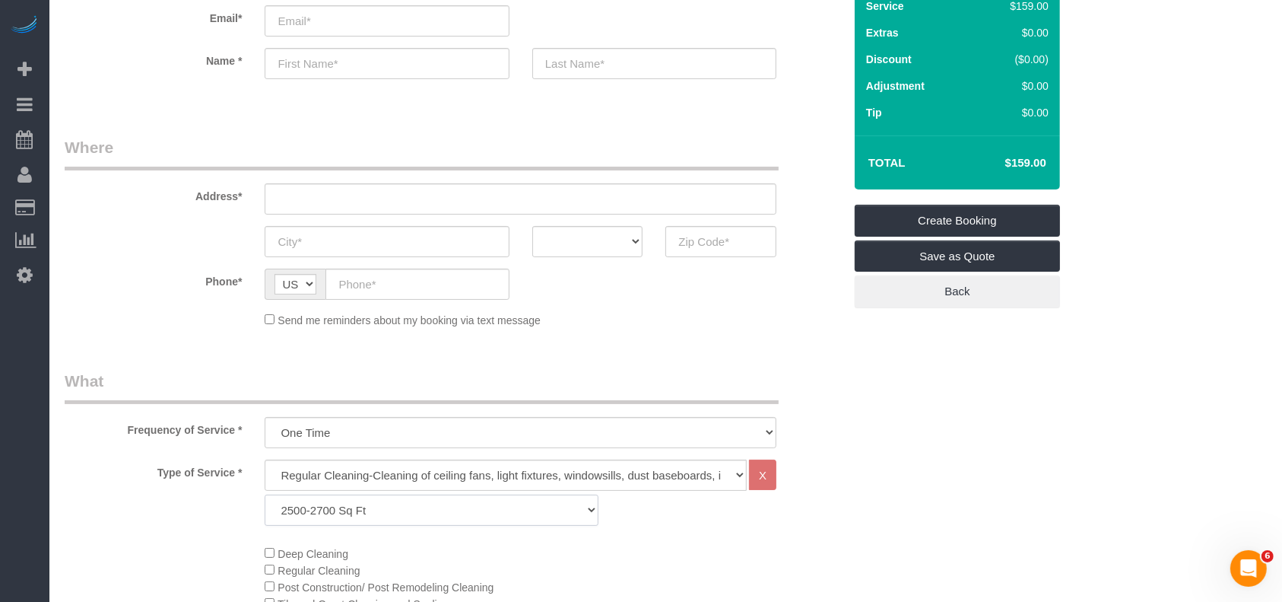
scroll to position [0, 0]
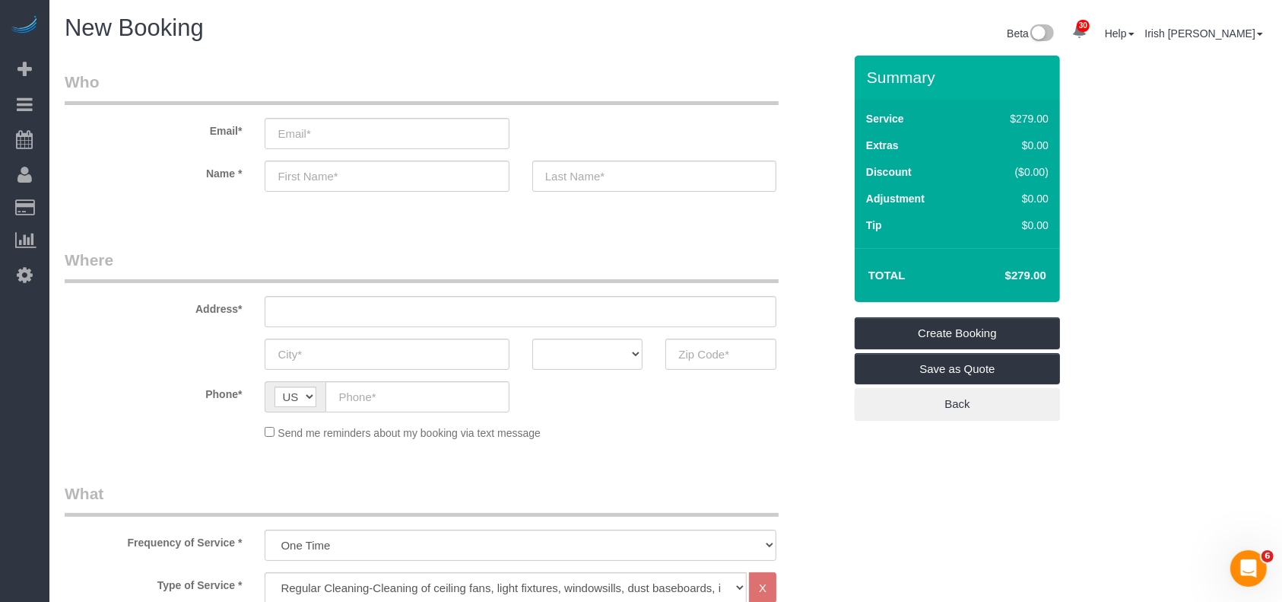
click at [318, 131] on input "email" at bounding box center [387, 133] width 244 height 31
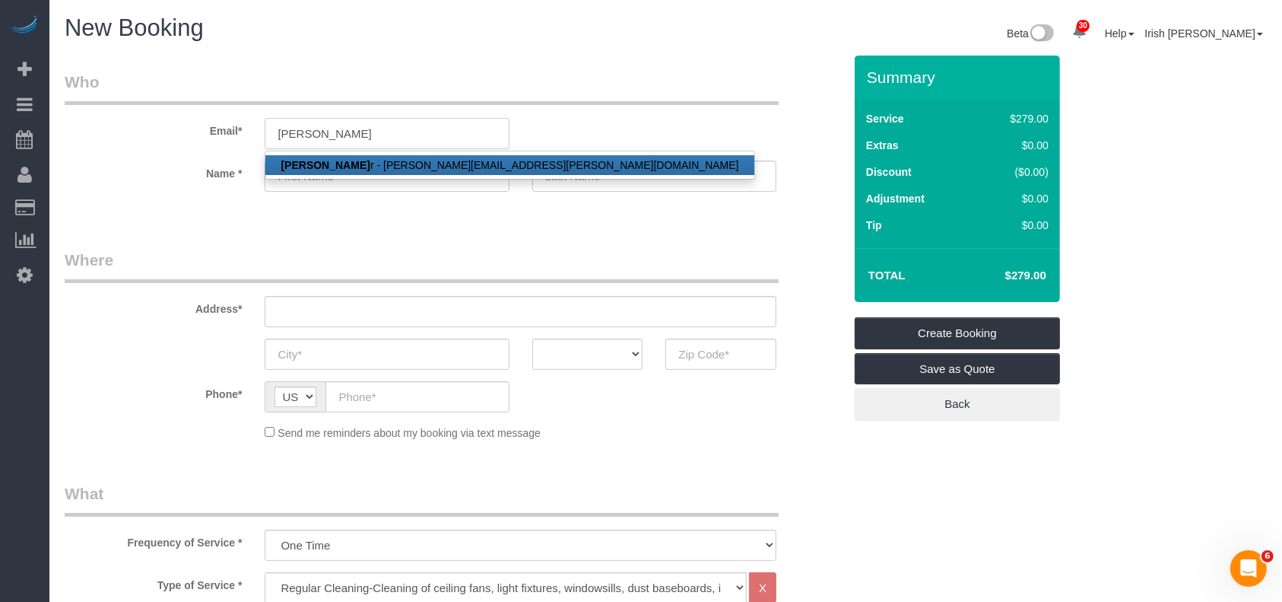
drag, startPoint x: 366, startPoint y: 135, endPoint x: 213, endPoint y: 115, distance: 154.2
click at [213, 115] on div "Email* [PERSON_NAME] [PERSON_NAME] r - [PERSON_NAME][EMAIL_ADDRESS][PERSON_NAME…" at bounding box center [454, 110] width 802 height 78
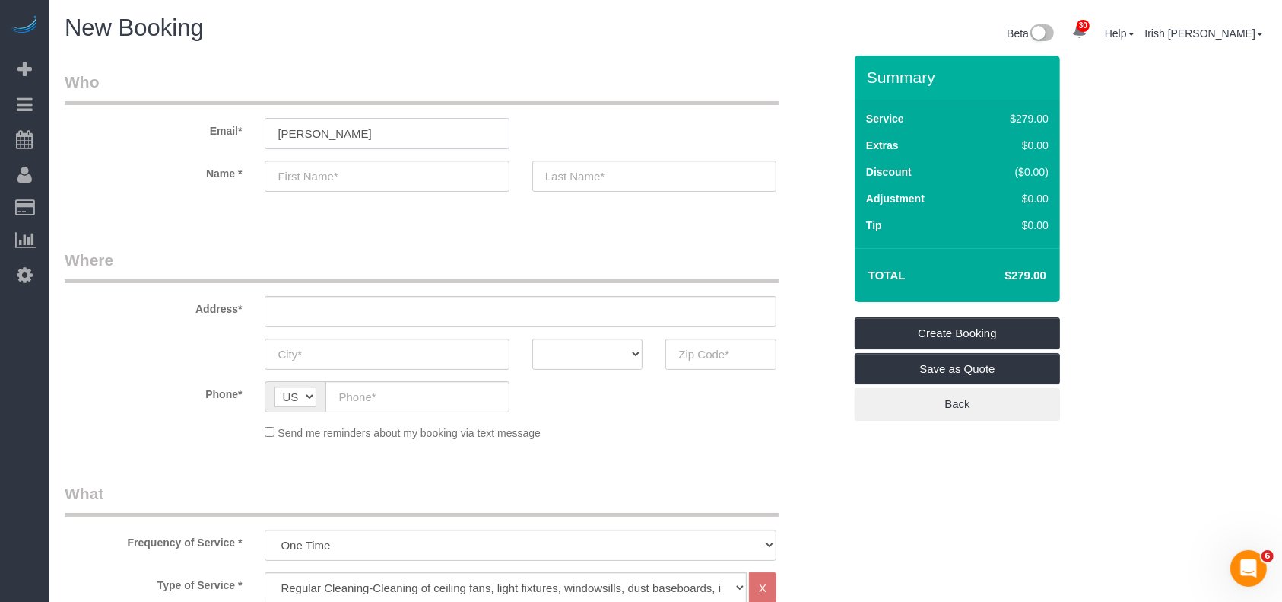
click at [362, 134] on input "[PERSON_NAME]" at bounding box center [387, 133] width 244 height 31
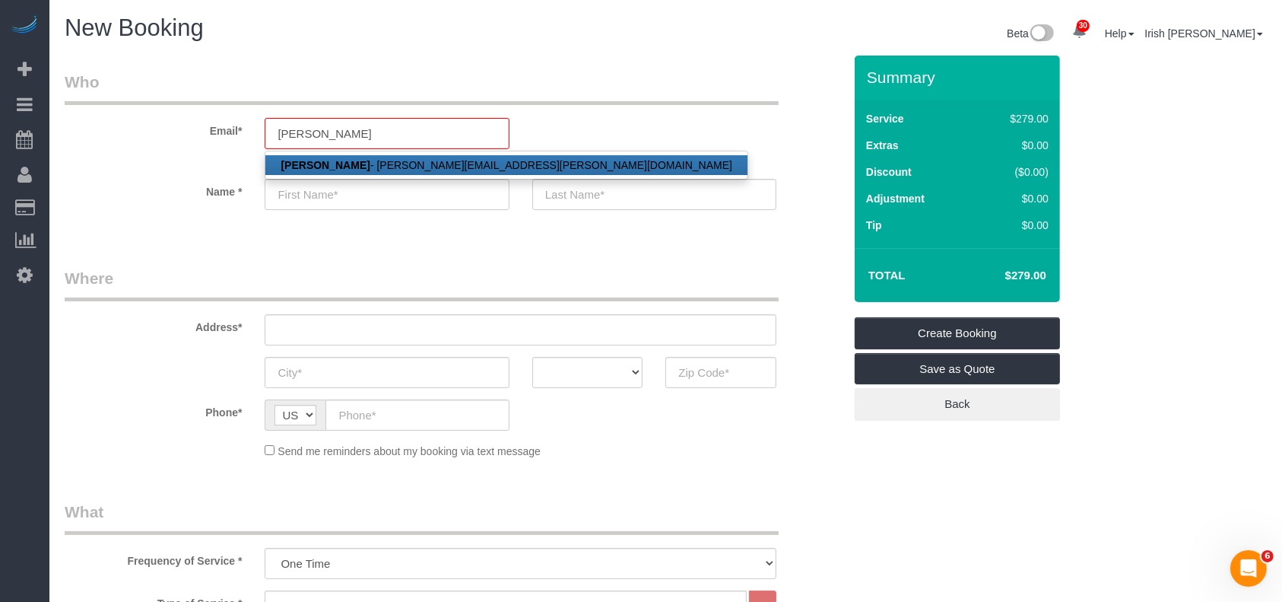
click at [355, 166] on link "[PERSON_NAME] - [PERSON_NAME][EMAIL_ADDRESS][PERSON_NAME][DOMAIN_NAME]" at bounding box center [506, 165] width 482 height 20
type input "[PERSON_NAME][EMAIL_ADDRESS][PERSON_NAME][DOMAIN_NAME]"
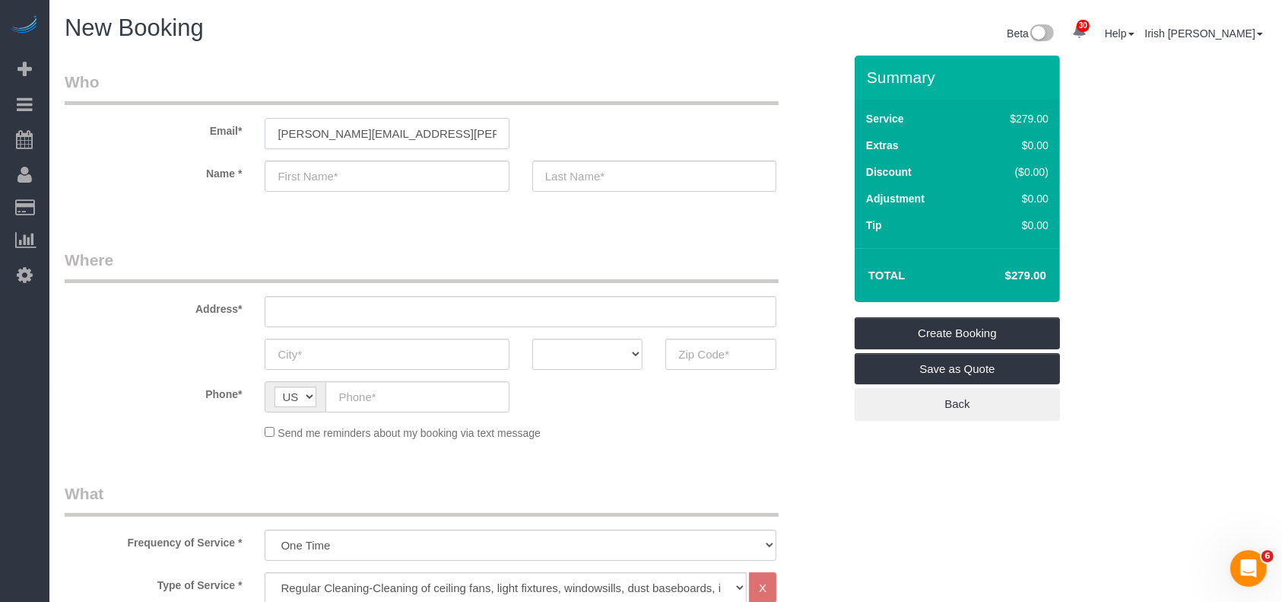
type input "[PERSON_NAME]"
type input "[PHONE_NUMBER]"
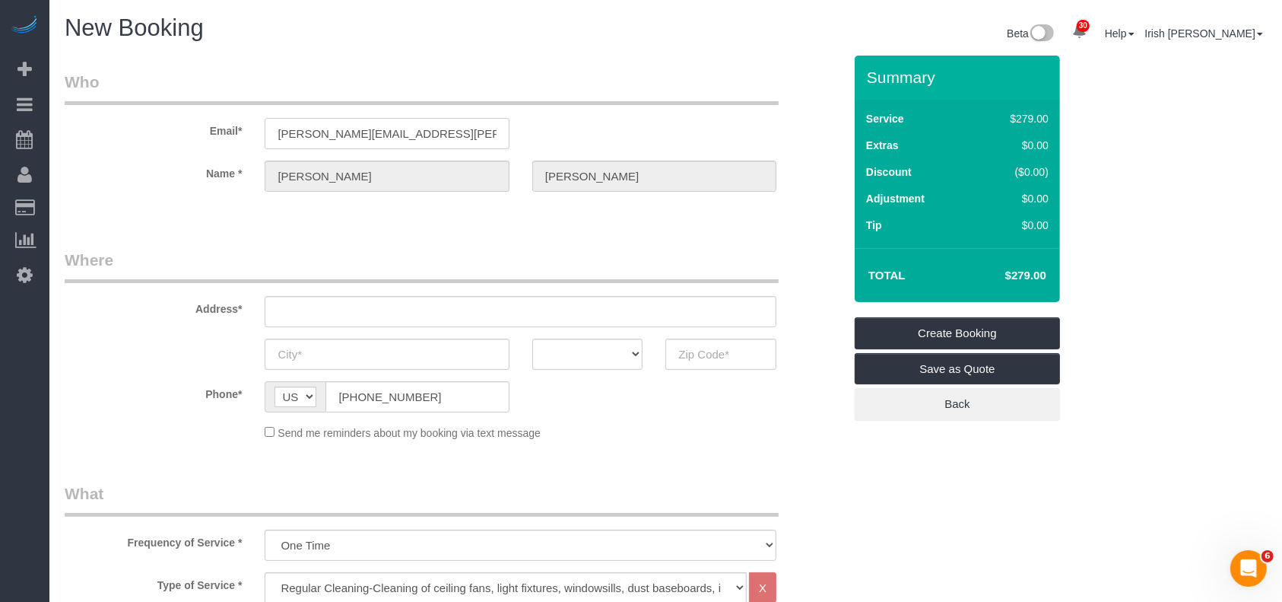
type input "[STREET_ADDRESS]"
type input "[GEOGRAPHIC_DATA],"
select select "[GEOGRAPHIC_DATA]"
type input "77523"
select select "string:fspay-e84d73ae-9b01-40d2-831d-40d1a3ef3660"
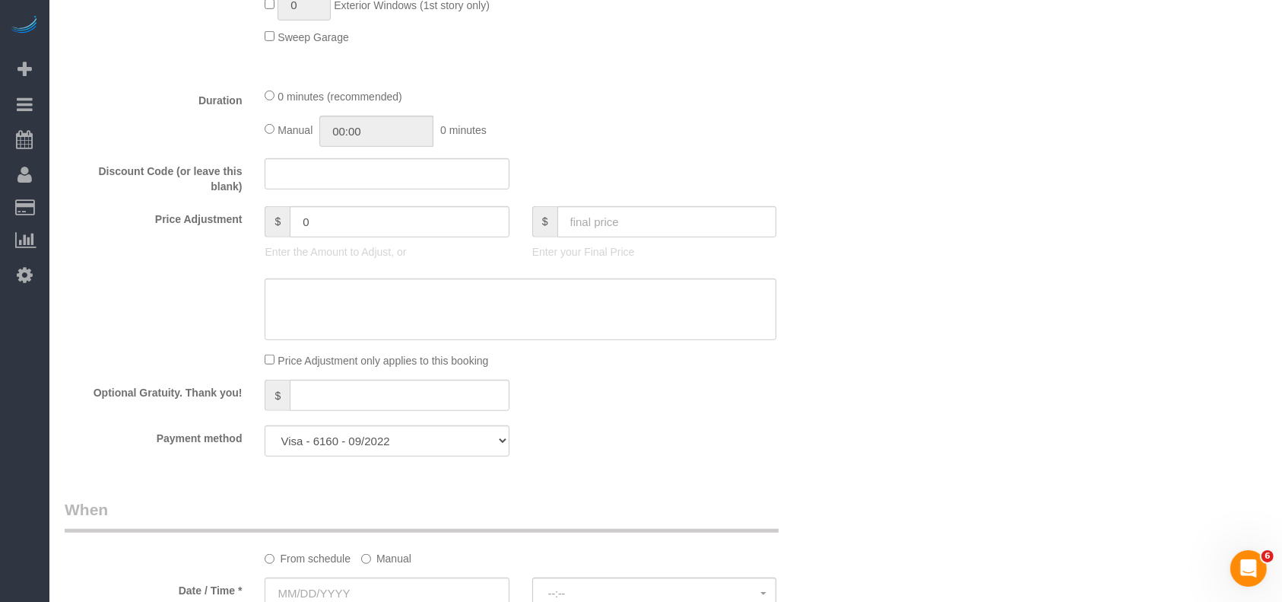
scroll to position [1014, 0]
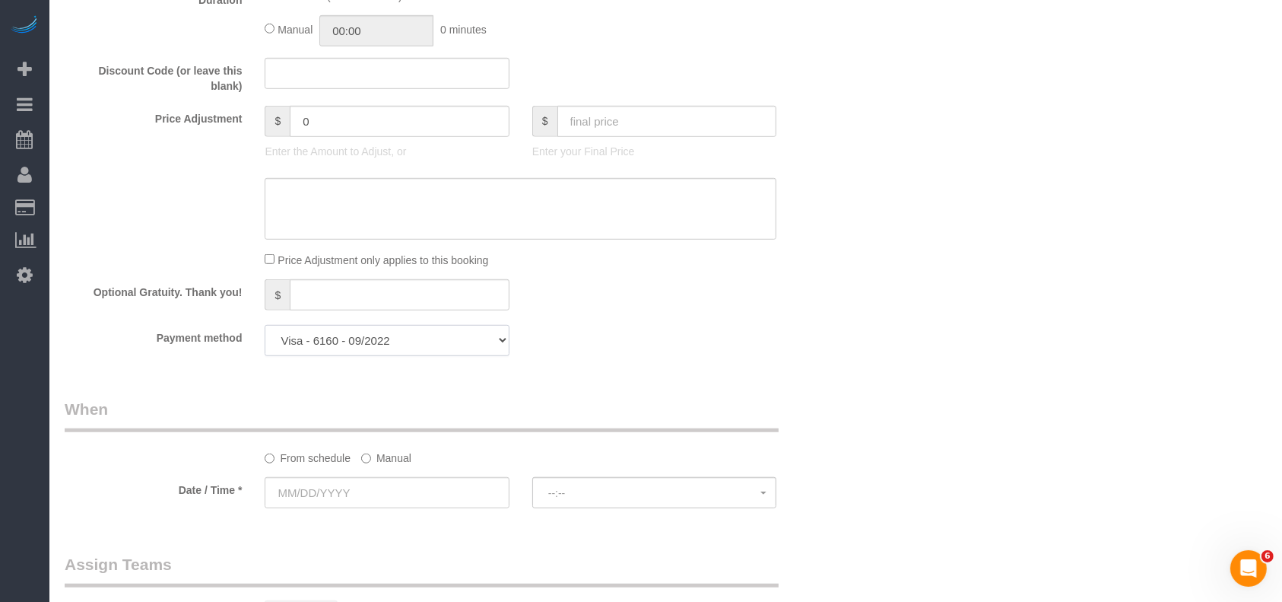
click at [445, 342] on select "Visa - 4526 - 03/2027 Visa - 4543 - 04/2024 Visa - 6160 - 09/2022 Add Credit Ca…" at bounding box center [387, 340] width 244 height 31
click at [497, 348] on select "Visa - 4526 - 03/2027 Visa - 4543 - 04/2024 Visa - 6160 - 09/2022 Add Credit Ca…" at bounding box center [387, 340] width 244 height 31
click at [673, 356] on div "Payment method Visa - 4526 - 03/2027 Visa - 4543 - 04/2024 Visa - 6160 - 09/202…" at bounding box center [454, 340] width 802 height 31
click at [383, 459] on label "Manual" at bounding box center [386, 455] width 50 height 21
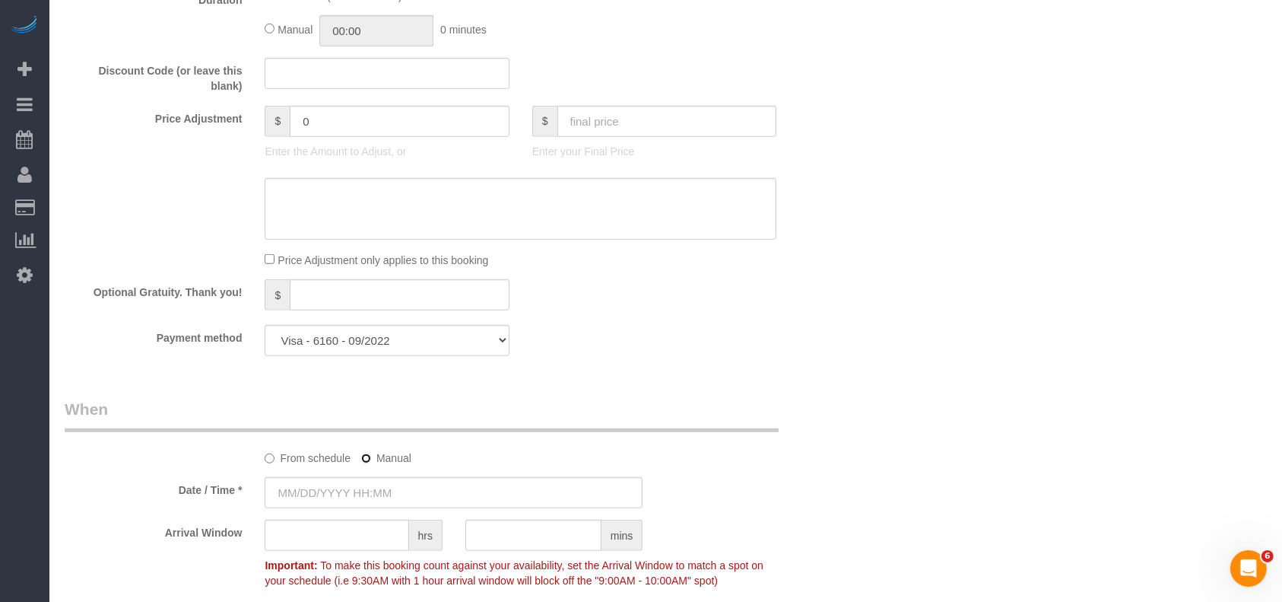
type input "[DATE] 8:00AM"
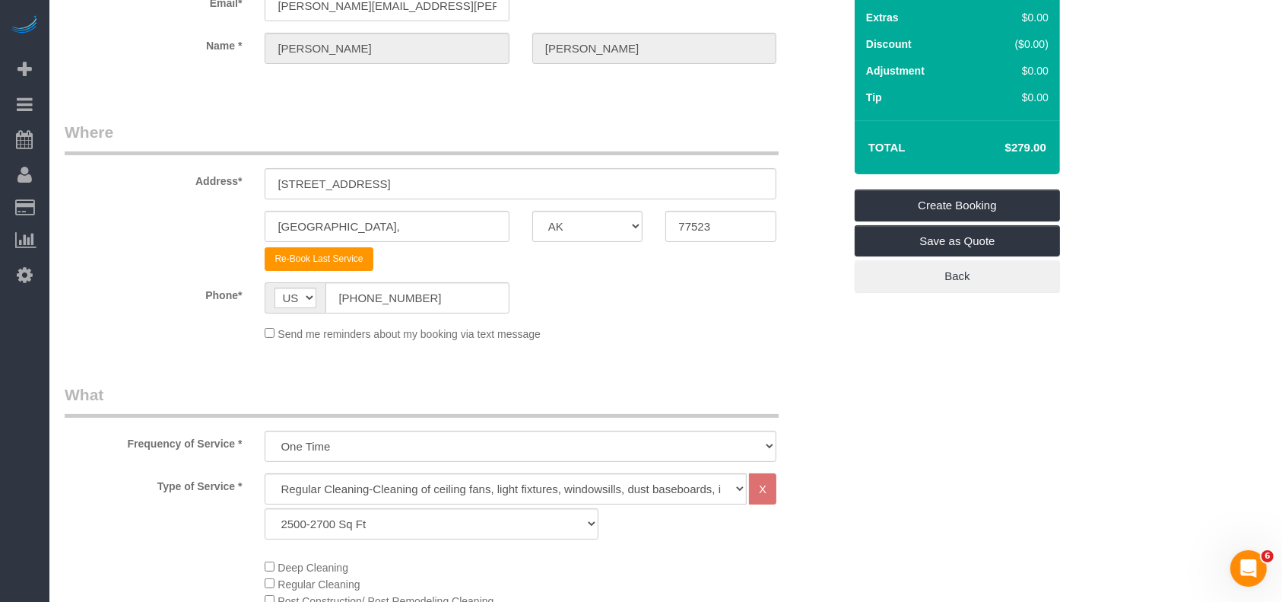
scroll to position [0, 0]
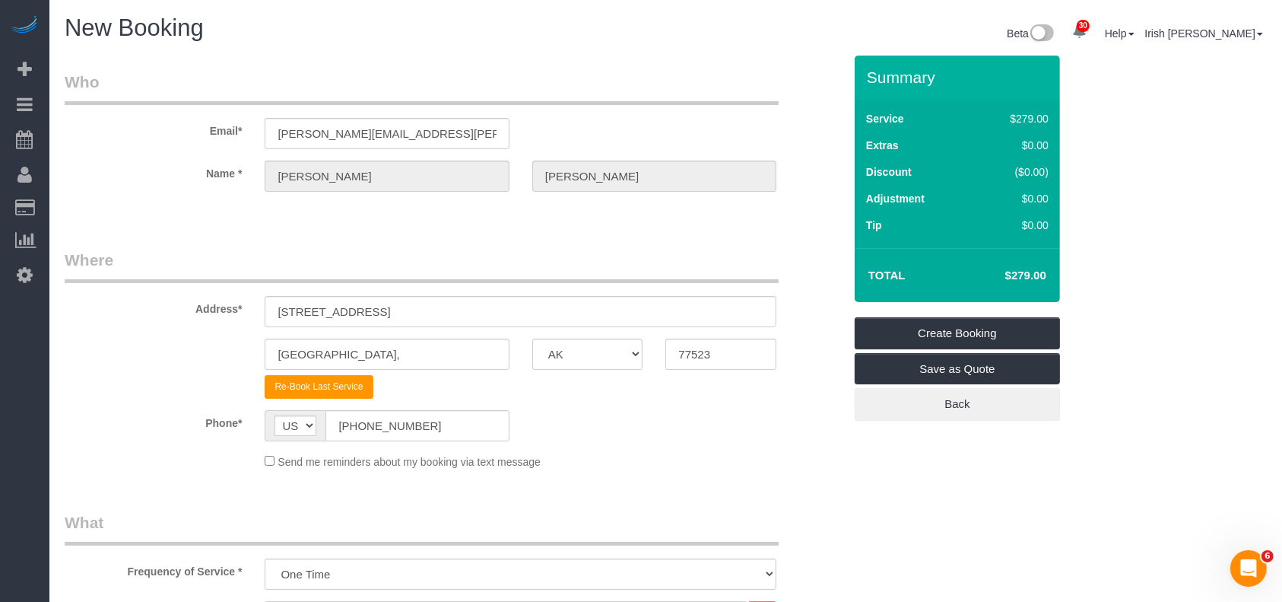
drag, startPoint x: 459, startPoint y: 149, endPoint x: 86, endPoint y: 123, distance: 374.3
click at [89, 123] on sui-booking-customer "Email* [PERSON_NAME][EMAIL_ADDRESS][PERSON_NAME][DOMAIN_NAME] Name * [PERSON_NA…" at bounding box center [454, 139] width 779 height 136
drag, startPoint x: 347, startPoint y: 137, endPoint x: 114, endPoint y: 113, distance: 234.0
click at [122, 116] on div "Email* [PERSON_NAME][EMAIL_ADDRESS][PERSON_NAME][DOMAIN_NAME]" at bounding box center [454, 110] width 802 height 78
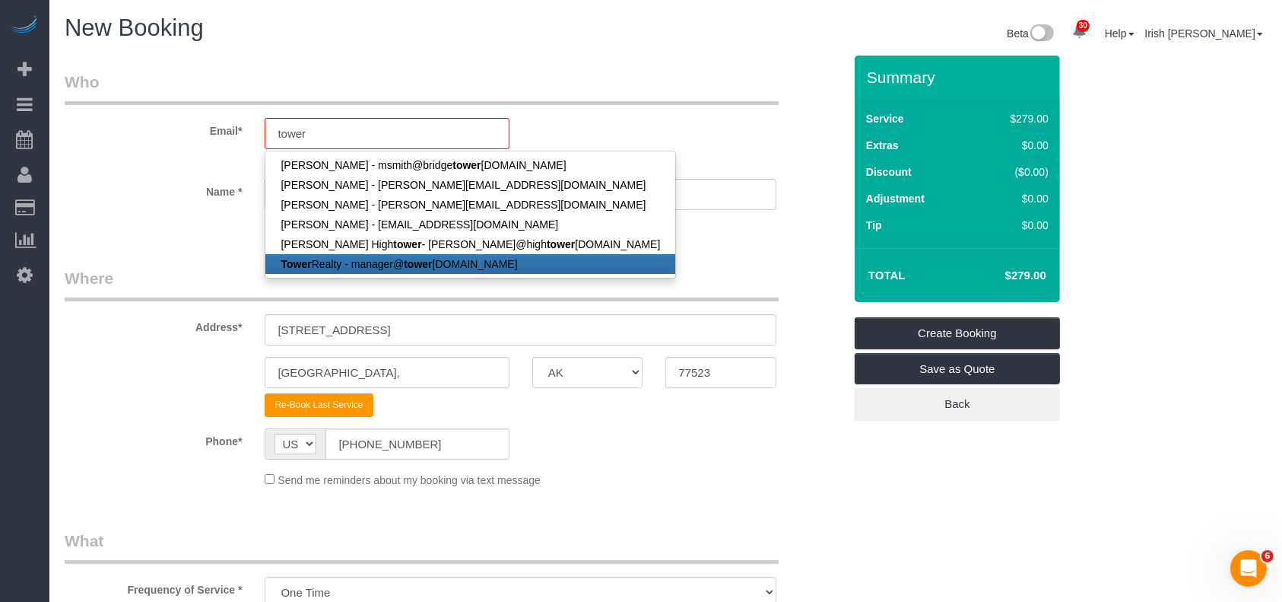
click at [335, 259] on link "Tower Realty - manager@ tower [DOMAIN_NAME]" at bounding box center [470, 264] width 410 height 20
type input "[EMAIL_ADDRESS][DOMAIN_NAME]"
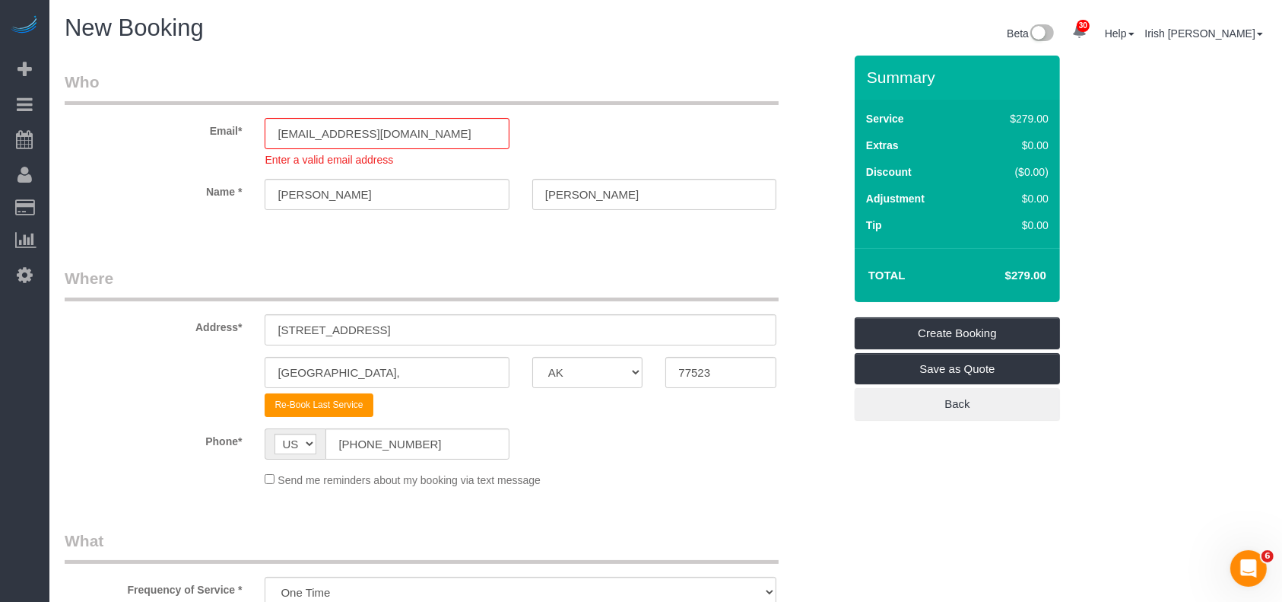
type input "Tower"
type input "Realty"
type input "[PHONE_NUMBER]"
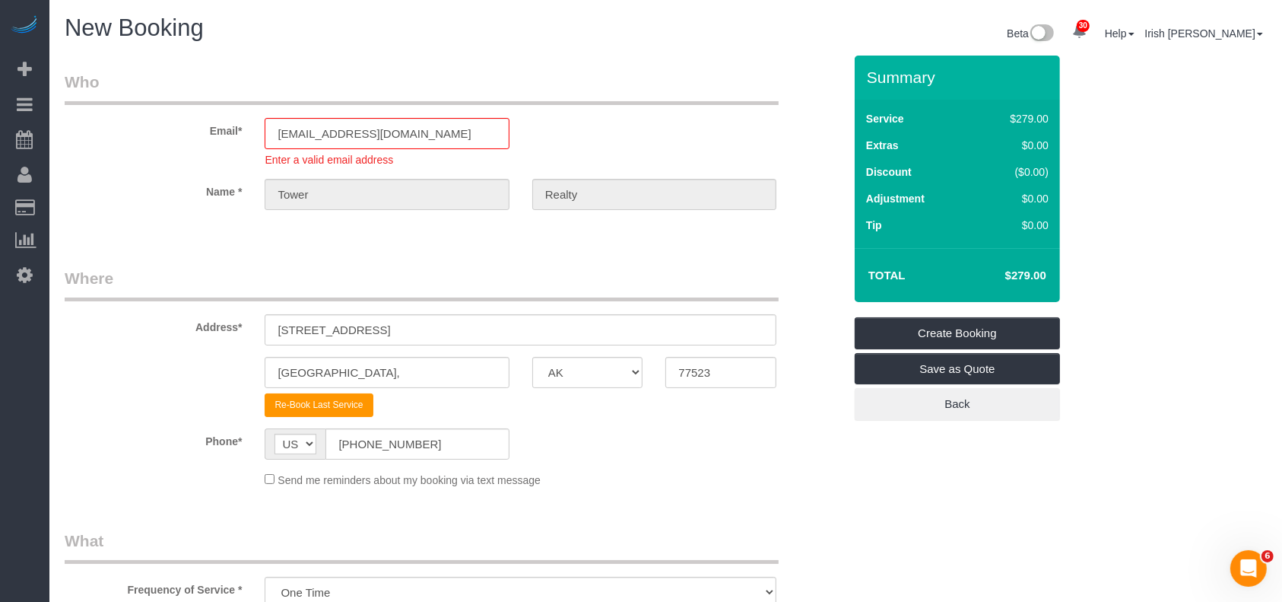
type input "[STREET_ADDRESS][PERSON_NAME]"
type input "Austin"
type input "78741"
select select "string:fspay"
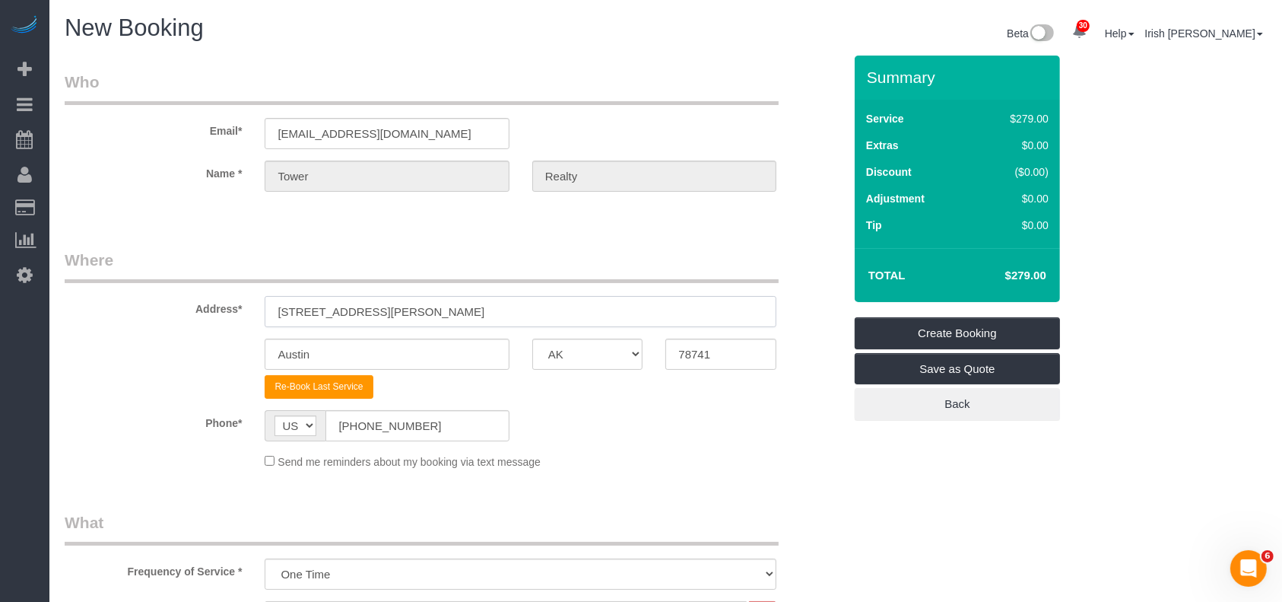
drag, startPoint x: 450, startPoint y: 316, endPoint x: 0, endPoint y: 313, distance: 450.3
paste input "[STREET_ADDRESS]"
drag, startPoint x: 430, startPoint y: 313, endPoint x: 475, endPoint y: 319, distance: 45.3
click at [434, 315] on input "[STREET_ADDRESS]" at bounding box center [521, 311] width 512 height 31
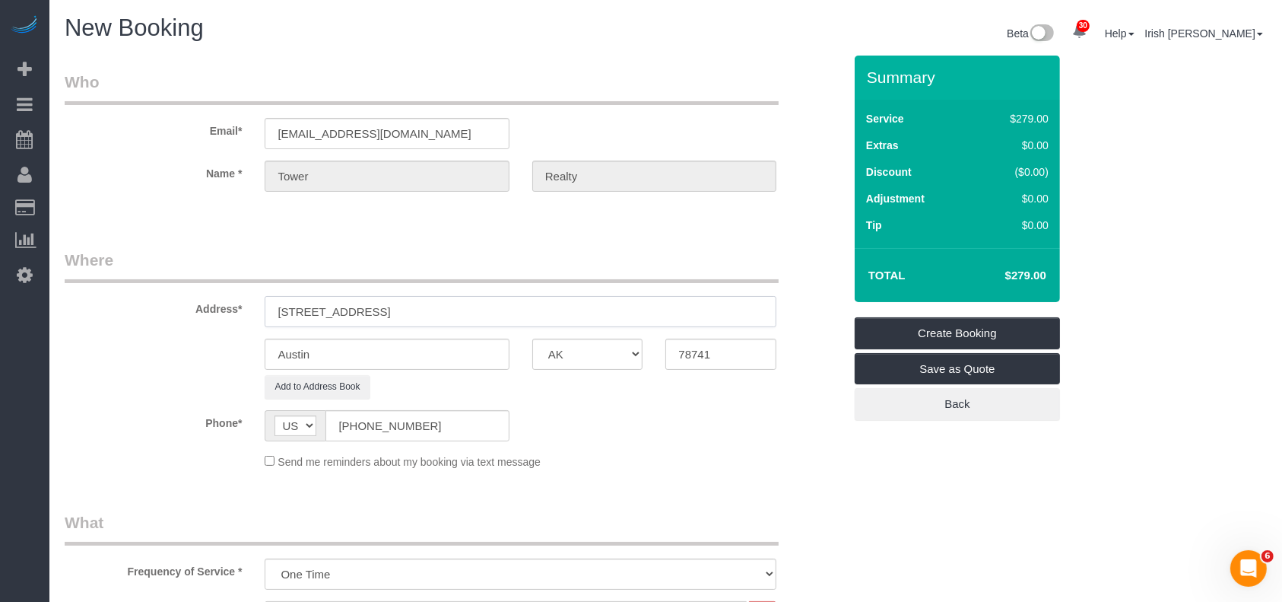
click at [499, 316] on input "[STREET_ADDRESS]" at bounding box center [521, 311] width 512 height 31
type input "[STREET_ADDRESS]"
drag, startPoint x: 743, startPoint y: 359, endPoint x: 591, endPoint y: 349, distance: 152.4
click at [601, 359] on div "Austin AK AL AR AZ CA CO CT DC DE [GEOGRAPHIC_DATA] [GEOGRAPHIC_DATA] HI IA ID …" at bounding box center [454, 353] width 802 height 31
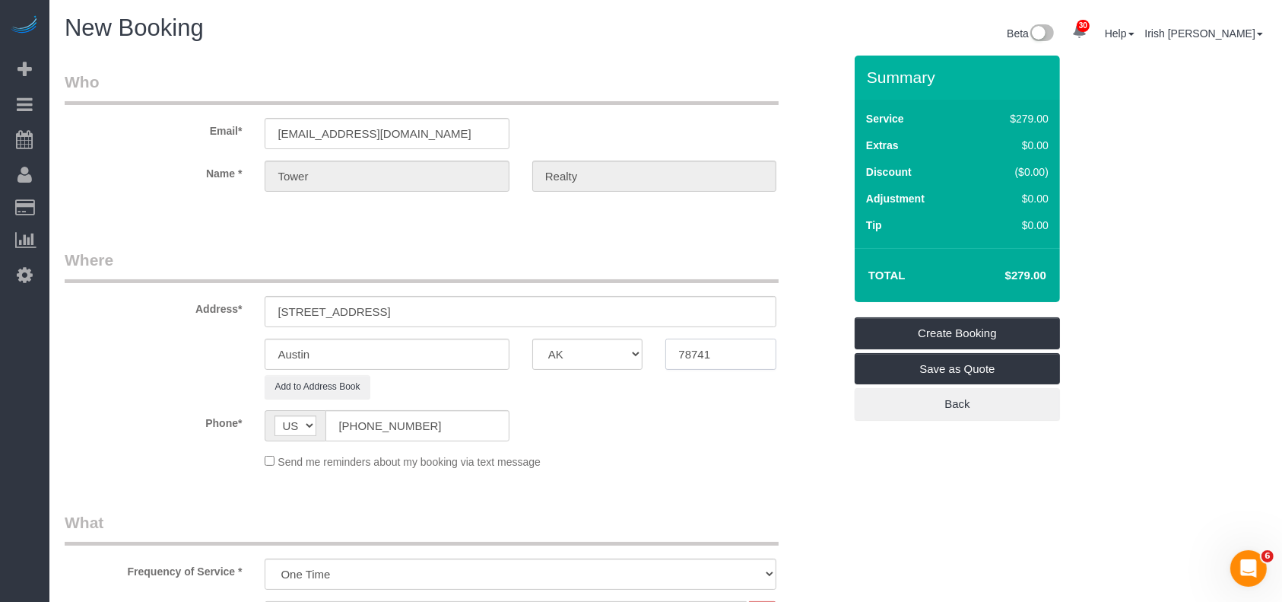
paste input "05"
type input "78705"
drag, startPoint x: 527, startPoint y: 319, endPoint x: 428, endPoint y: 316, distance: 98.9
click at [428, 316] on input "[STREET_ADDRESS]" at bounding box center [521, 311] width 512 height 31
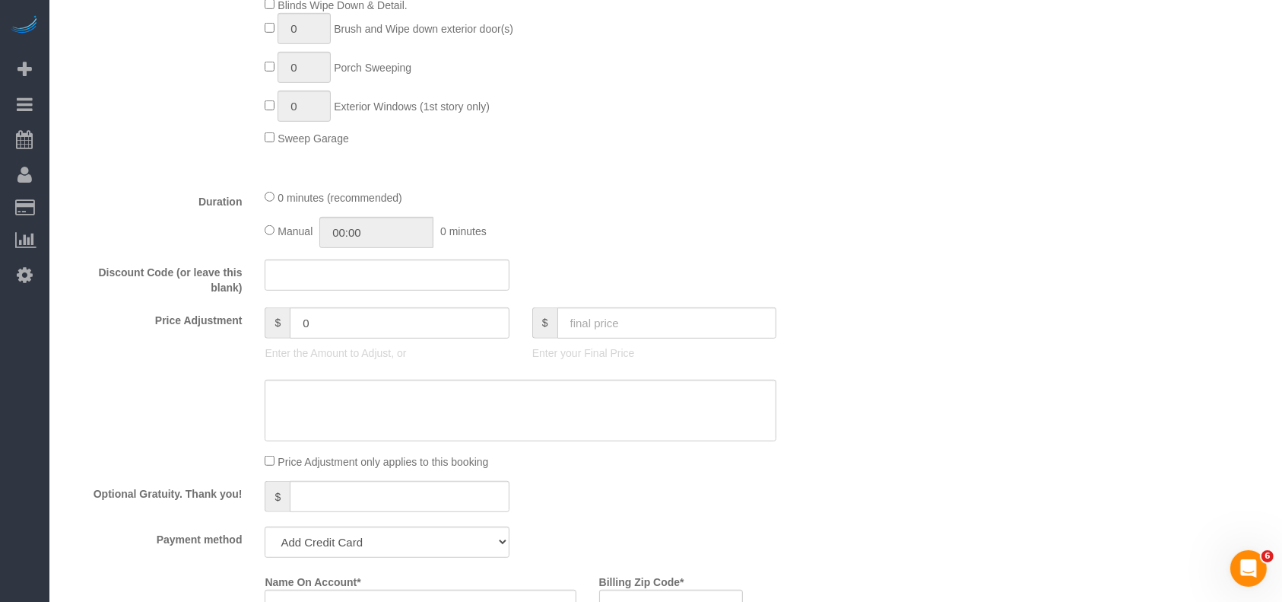
scroll to position [1115, 0]
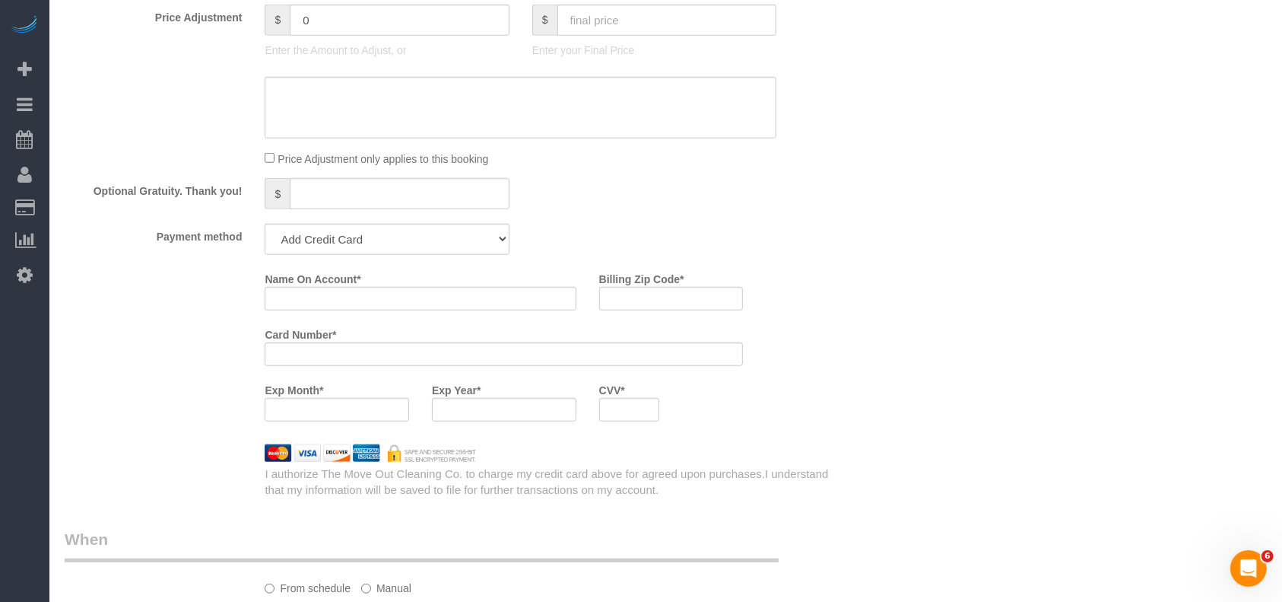
type input "[STREET_ADDRESS]"
drag, startPoint x: 376, startPoint y: 245, endPoint x: 372, endPoint y: 255, distance: 10.6
click at [376, 245] on select "Add Credit Card Cash Check Paypal" at bounding box center [387, 239] width 244 height 31
select select "string:check"
click at [265, 227] on select "Add Credit Card Cash Check Paypal" at bounding box center [387, 239] width 244 height 31
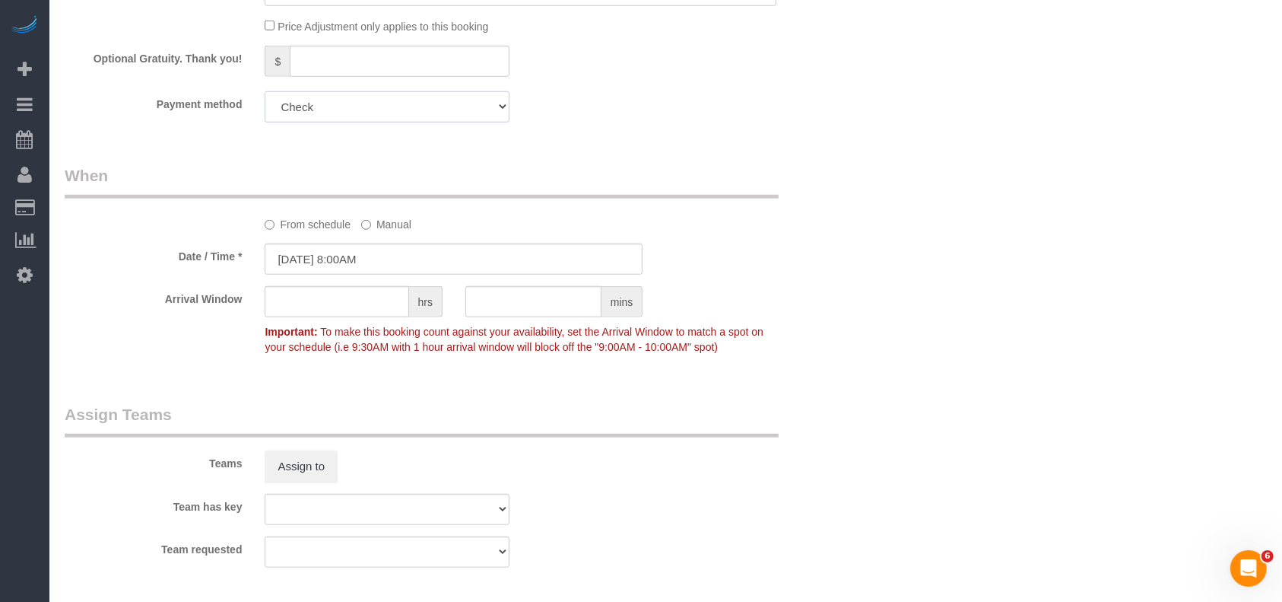
scroll to position [1318, 0]
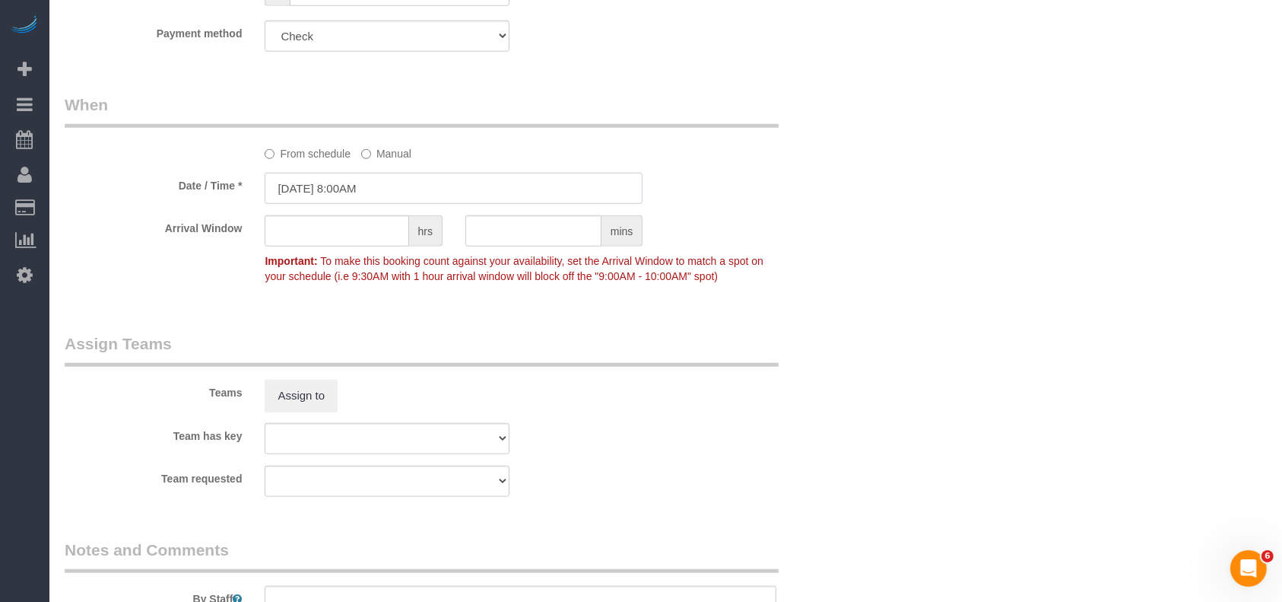
click at [383, 185] on input "[DATE] 8:00AM" at bounding box center [454, 188] width 378 height 31
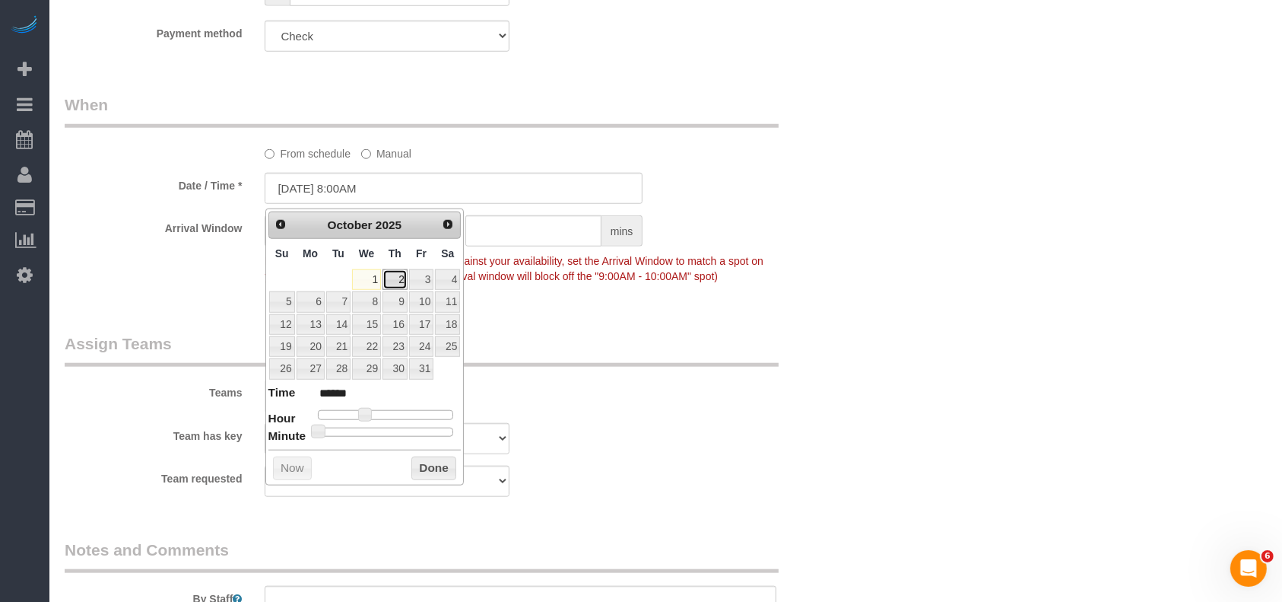
click at [399, 277] on link "2" at bounding box center [395, 279] width 25 height 21
type input "[DATE] 8:00AM"
click at [426, 459] on button "Done" at bounding box center [433, 468] width 45 height 24
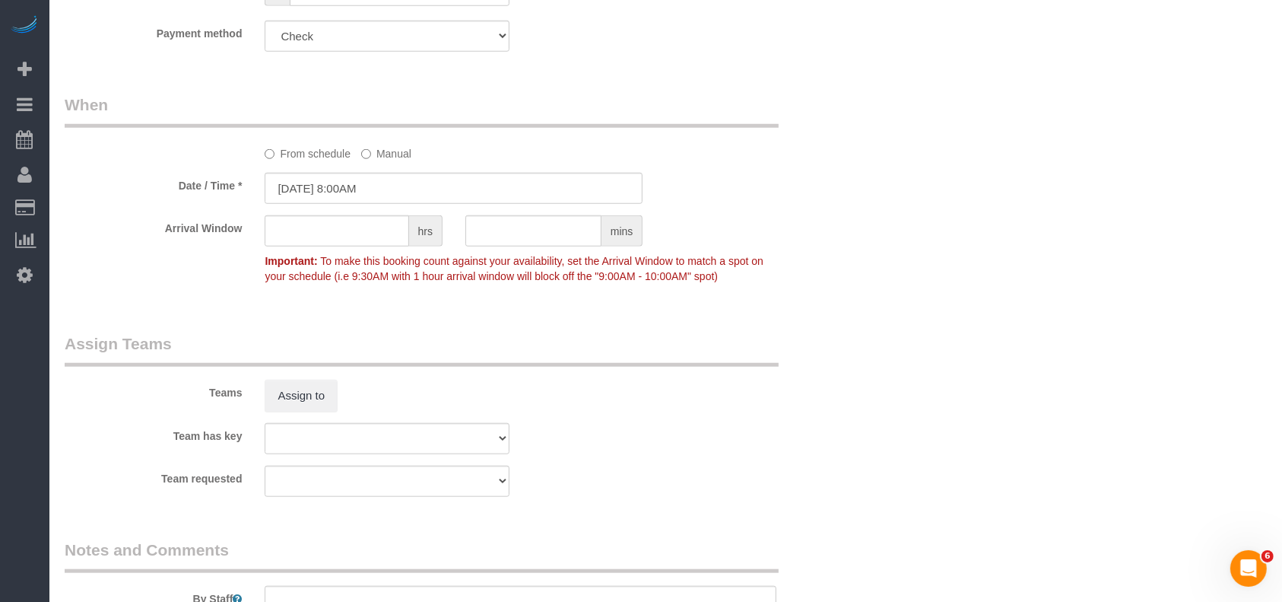
scroll to position [1568, 0]
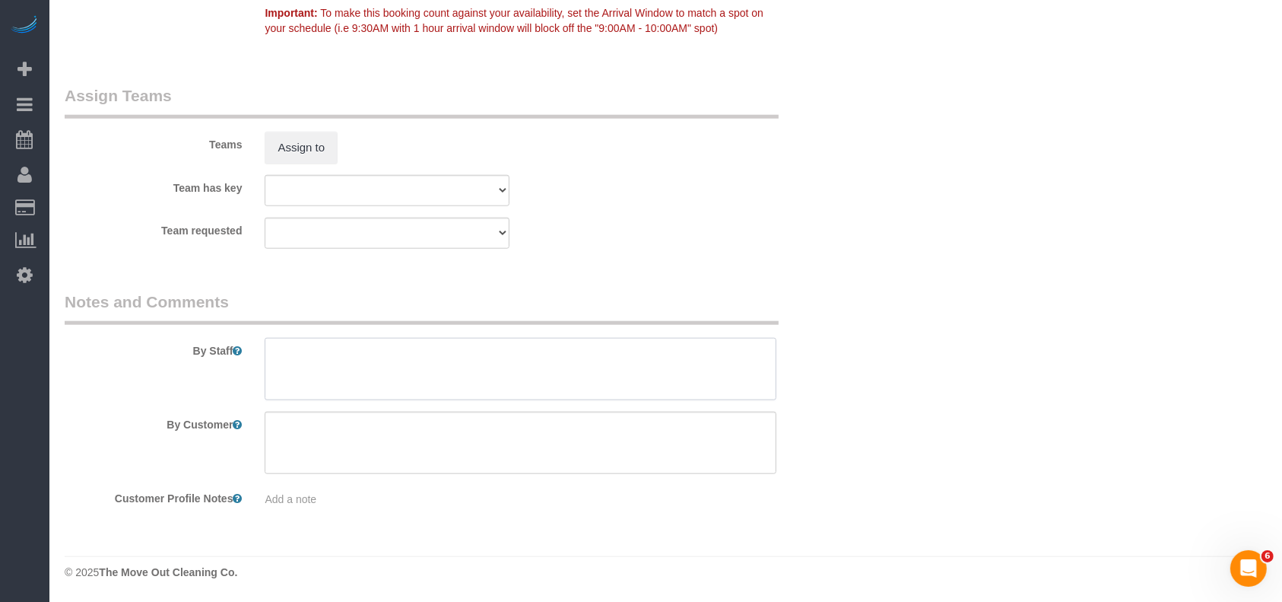
click at [353, 364] on textarea at bounding box center [521, 369] width 512 height 62
paste textarea "key 10"
click at [267, 355] on textarea at bounding box center [521, 369] width 512 height 62
type textarea "* key 10"
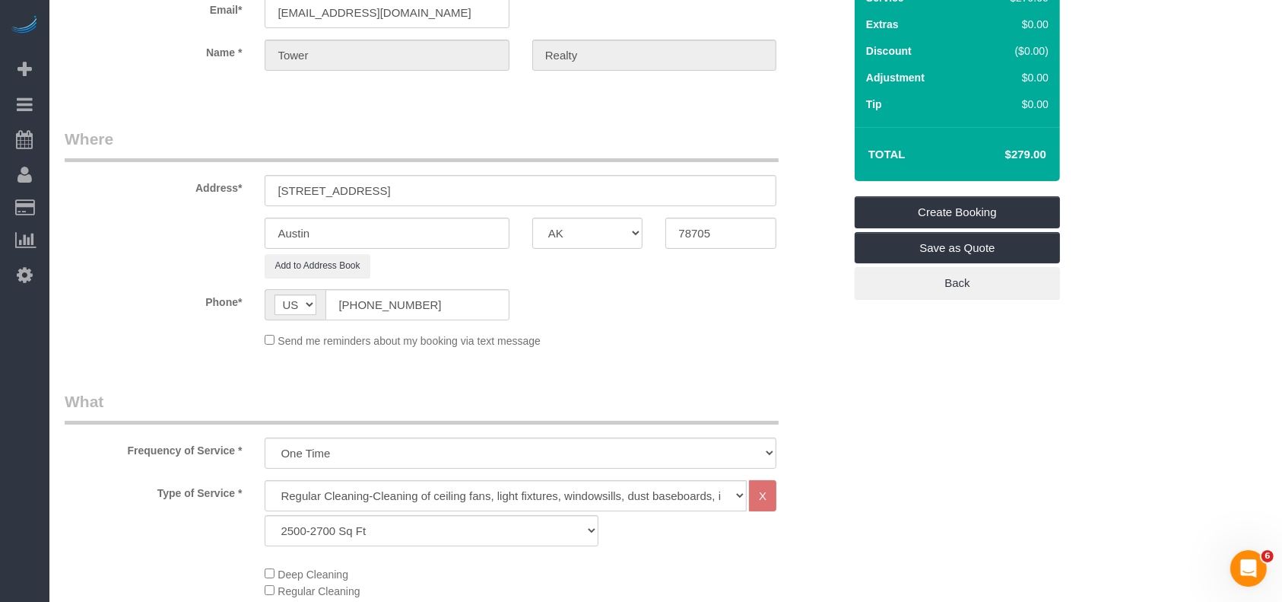
scroll to position [0, 0]
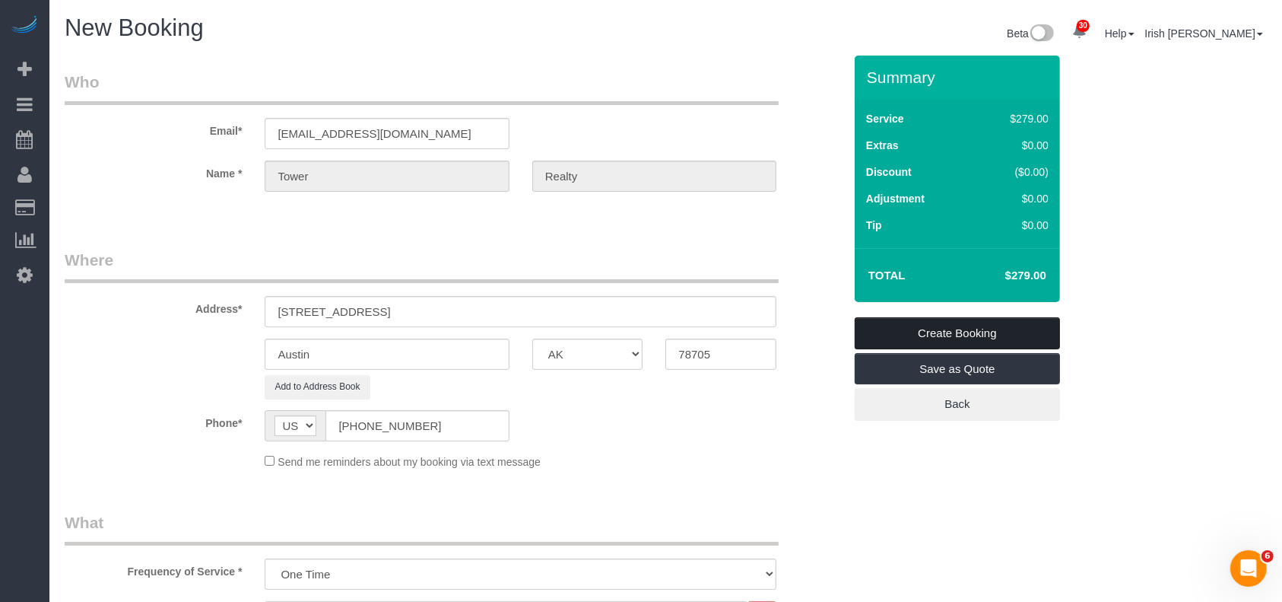
click at [912, 319] on link "Create Booking" at bounding box center [957, 333] width 205 height 32
